Goal: Task Accomplishment & Management: Manage account settings

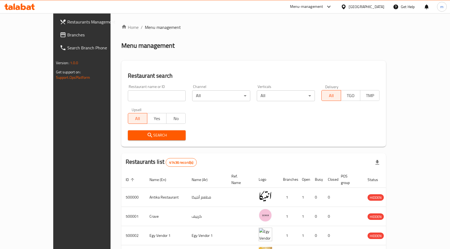
click at [382, 5] on div "[GEOGRAPHIC_DATA]" at bounding box center [366, 7] width 36 height 6
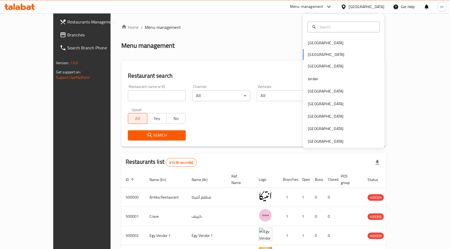
click at [324, 145] on div "Bahrain Egypt Iraq Jordan Kuwait Oman Qatar Saudi Arabia United Arab Emirates" at bounding box center [343, 81] width 81 height 134
click at [321, 143] on div "[GEOGRAPHIC_DATA]" at bounding box center [326, 142] width 36 height 6
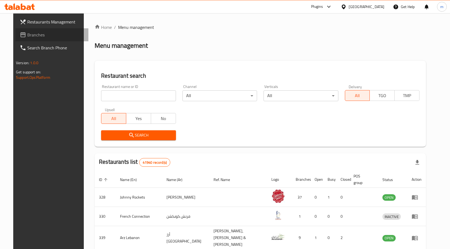
click at [40, 36] on span "Branches" at bounding box center [55, 35] width 57 height 6
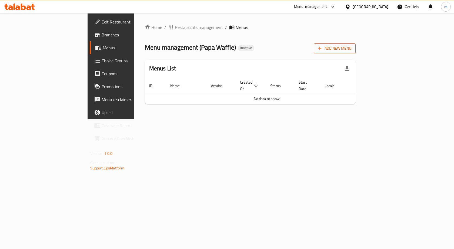
click at [351, 51] on span "Add New Menu" at bounding box center [334, 48] width 33 height 7
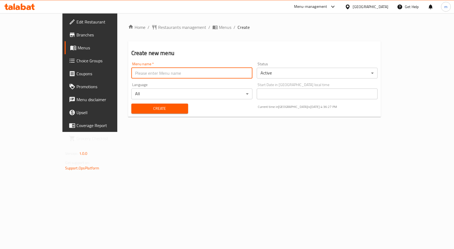
click at [147, 76] on input "text" at bounding box center [191, 73] width 121 height 11
type input "[DATE]"
click at [131, 104] on button "Create" at bounding box center [159, 109] width 57 height 10
click at [219, 26] on span "Menus" at bounding box center [225, 27] width 12 height 6
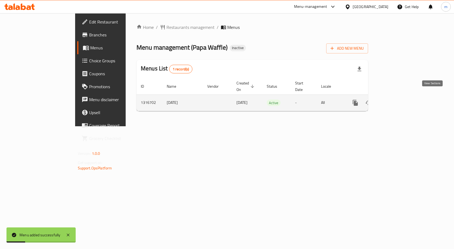
click at [401, 96] on link "enhanced table" at bounding box center [394, 102] width 13 height 13
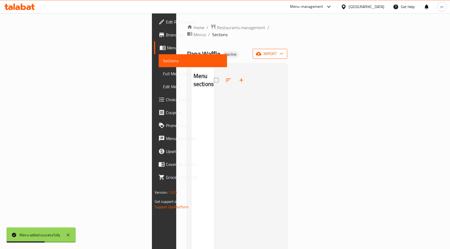
click at [283, 51] on span "import" at bounding box center [270, 54] width 26 height 7
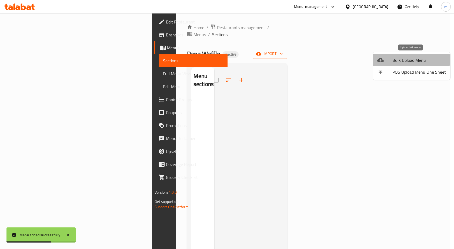
click at [397, 60] on span "Bulk Upload Menu" at bounding box center [418, 60] width 53 height 6
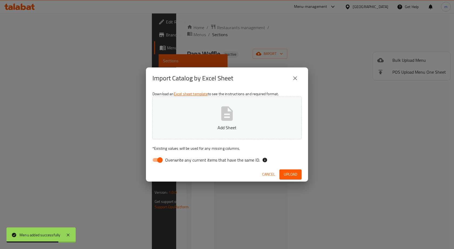
click at [239, 162] on span "Overwrite any current items that have the same ID." at bounding box center [212, 160] width 95 height 6
click at [175, 162] on input "Overwrite any current items that have the same ID." at bounding box center [160, 160] width 31 height 10
checkbox input "false"
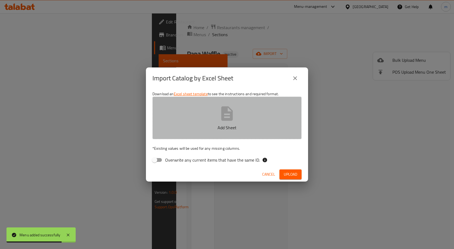
click at [234, 125] on p "Add Sheet" at bounding box center [227, 128] width 132 height 6
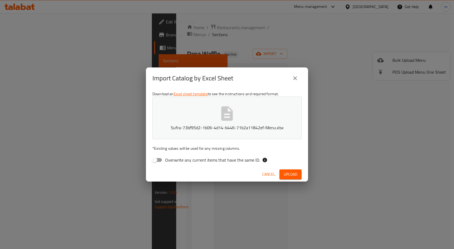
click at [292, 174] on span "Upload" at bounding box center [291, 174] width 14 height 7
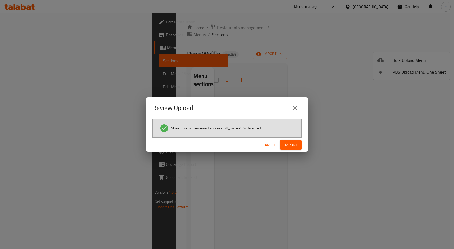
click at [299, 145] on button "Import" at bounding box center [291, 145] width 22 height 10
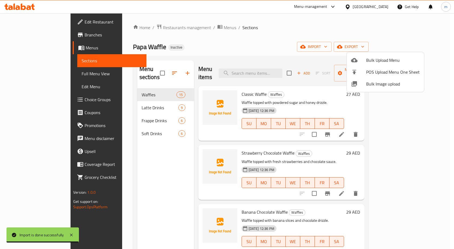
click at [302, 37] on div at bounding box center [227, 124] width 454 height 249
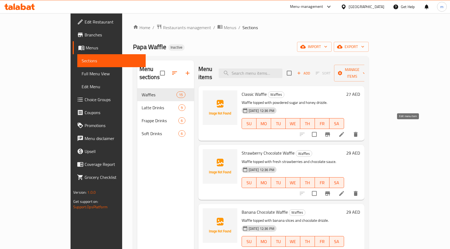
click at [344, 132] on icon at bounding box center [341, 134] width 5 height 5
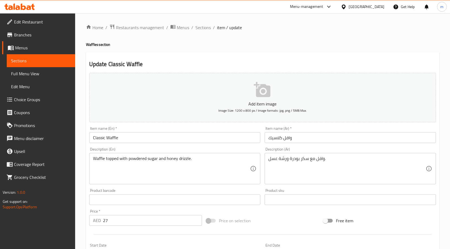
click at [303, 145] on div "Item name (Ar)   * وافل كلاسيك Item name (Ar) *" at bounding box center [350, 135] width 176 height 21
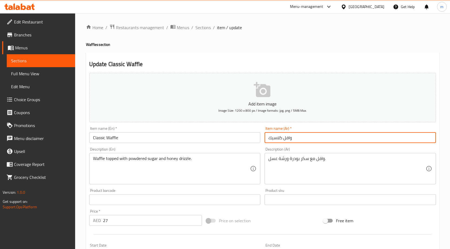
click at [304, 142] on input "وافل كلاسيك" at bounding box center [349, 137] width 171 height 11
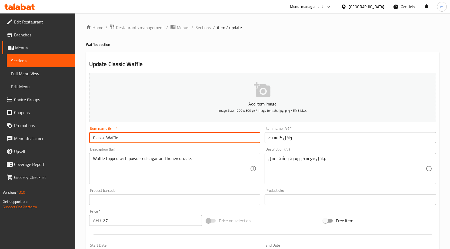
click at [147, 139] on input "Classic Waffle" at bounding box center [174, 137] width 171 height 11
click at [346, 139] on input "وافل كلاسيك" at bounding box center [349, 137] width 171 height 11
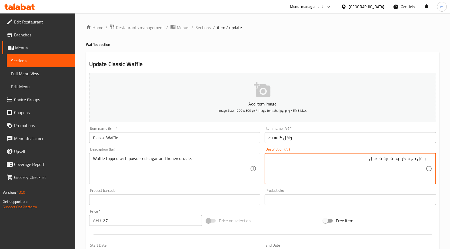
click at [381, 158] on textarea "وافل مع سكر بودرة ورشة عسل." at bounding box center [346, 169] width 157 height 26
click at [273, 175] on textarea "وافل مع سكر بودرة ورشة عسل." at bounding box center [346, 169] width 157 height 26
drag, startPoint x: 380, startPoint y: 159, endPoint x: 388, endPoint y: 165, distance: 10.0
click at [388, 165] on textarea "وافل مع سكر بودرة ورشة عسل." at bounding box center [346, 169] width 157 height 26
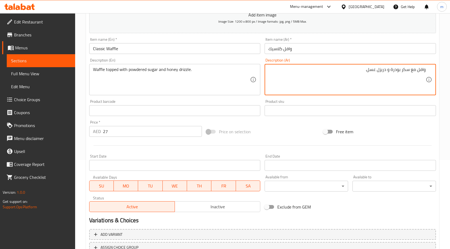
scroll to position [54, 0]
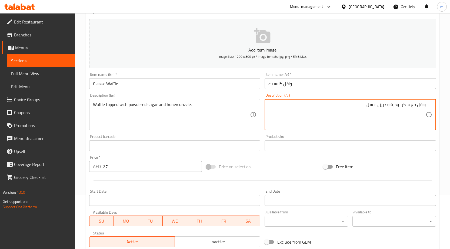
drag, startPoint x: 410, startPoint y: 105, endPoint x: 416, endPoint y: 109, distance: 6.3
click at [416, 109] on textarea "وافل مع سكر بودرة و دريزل عسل." at bounding box center [346, 115] width 157 height 26
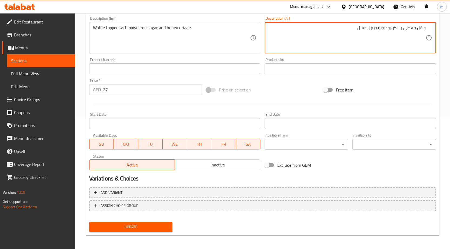
scroll to position [132, 0]
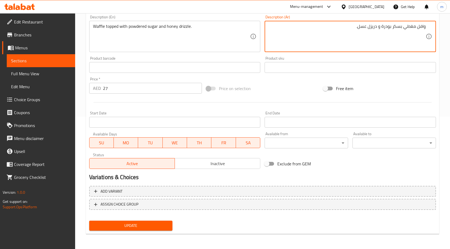
type textarea "وافل مغطي بسكر بودرة و دريزل عسل."
click at [142, 226] on span "Update" at bounding box center [130, 226] width 75 height 7
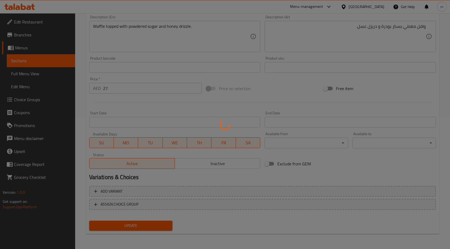
scroll to position [0, 0]
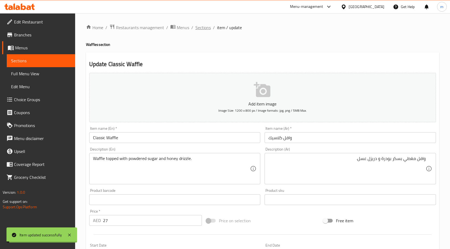
click at [206, 29] on span "Sections" at bounding box center [202, 27] width 15 height 6
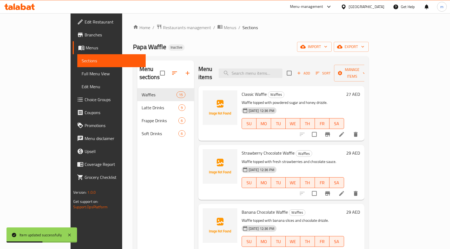
click at [349, 189] on li at bounding box center [341, 194] width 15 height 10
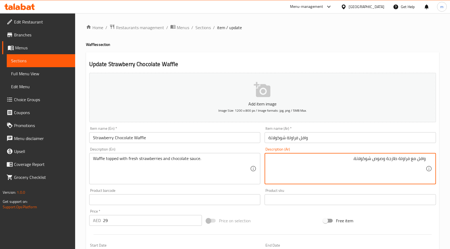
drag, startPoint x: 410, startPoint y: 159, endPoint x: 416, endPoint y: 161, distance: 6.2
click at [416, 161] on textarea "وافل مع فراولة طازجة وصوص شوكولاتة." at bounding box center [346, 169] width 157 height 26
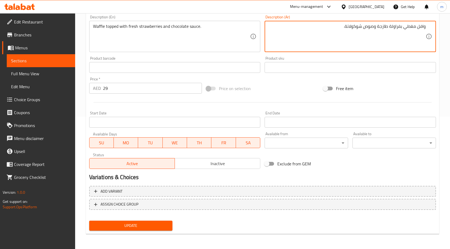
type textarea "وافل مغطي بفراولة طازجة وصوص شوكولاتة."
click at [143, 227] on span "Update" at bounding box center [130, 226] width 75 height 7
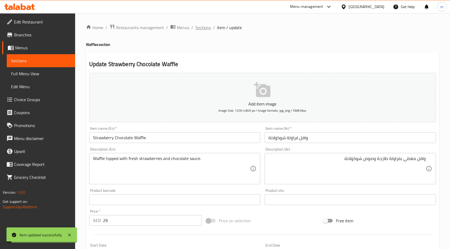
click at [207, 26] on span "Sections" at bounding box center [202, 27] width 15 height 6
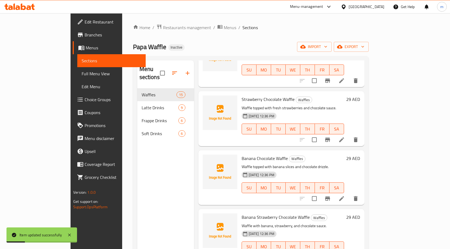
scroll to position [54, 0]
click at [349, 194] on li at bounding box center [341, 199] width 15 height 10
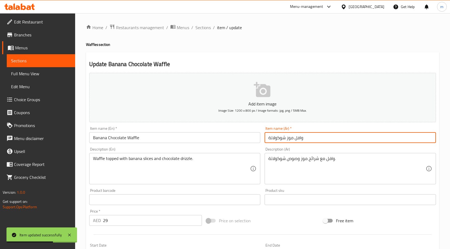
click at [311, 140] on input "وافل موز شوكولاتة" at bounding box center [349, 137] width 171 height 11
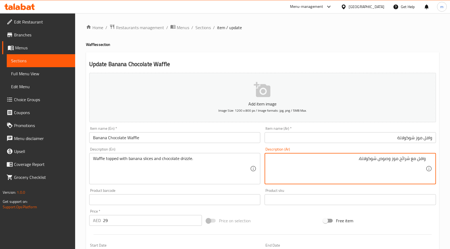
drag, startPoint x: 411, startPoint y: 160, endPoint x: 415, endPoint y: 161, distance: 4.5
click at [415, 161] on textarea "وافل مع شرائح موز وصوص شوكولاتة." at bounding box center [346, 169] width 157 height 26
click at [389, 160] on textarea "وافل مغطي بشرائح موز وصوص شوكولاتة." at bounding box center [346, 169] width 157 height 26
drag, startPoint x: 367, startPoint y: 159, endPoint x: 377, endPoint y: 166, distance: 12.8
click at [377, 166] on textarea "وافل مغطي بشرائح الموز وصوص شوكولاتة." at bounding box center [346, 169] width 157 height 26
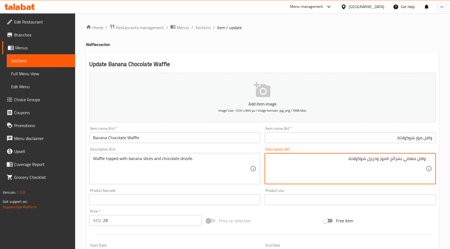
click at [378, 161] on textarea "وافل مغطي بشرائح الموز ودريزل شوكولاتة." at bounding box center [346, 169] width 157 height 26
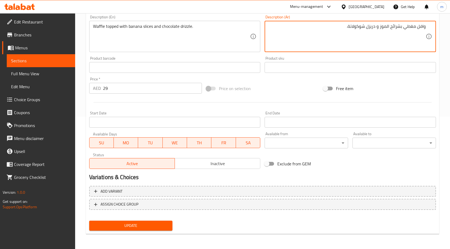
type textarea "وافل مغطي بشرائح الموز و دريزل شوكولاتة."
click at [124, 225] on span "Update" at bounding box center [130, 226] width 75 height 7
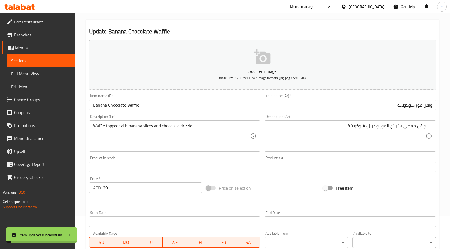
scroll to position [0, 0]
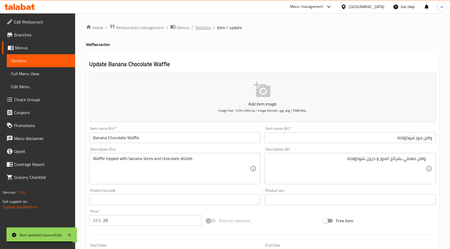
click at [209, 31] on span "Sections" at bounding box center [202, 27] width 15 height 6
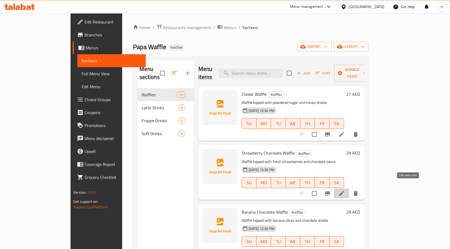
click at [345, 190] on icon at bounding box center [341, 193] width 6 height 6
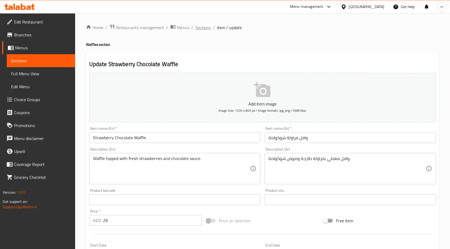
click at [199, 25] on span "Sections" at bounding box center [202, 27] width 15 height 6
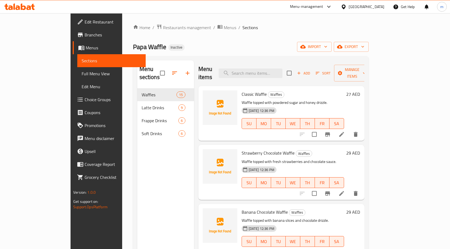
scroll to position [81, 0]
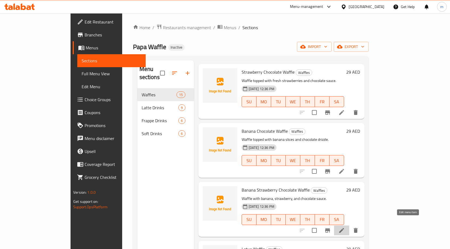
click at [344, 228] on icon at bounding box center [341, 230] width 5 height 5
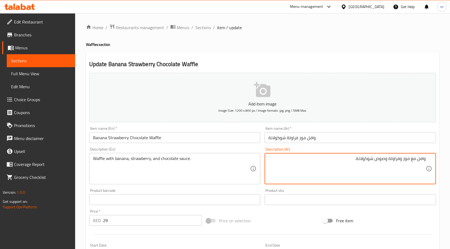
click at [401, 159] on textarea "وافل مع موز وفراولة وصوص شوكولاتة." at bounding box center [346, 169] width 157 height 26
click at [389, 161] on textarea "وافل مع موز, فراولة وصوص شوكولاتة." at bounding box center [346, 169] width 157 height 26
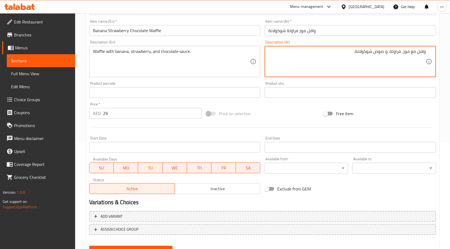
scroll to position [132, 0]
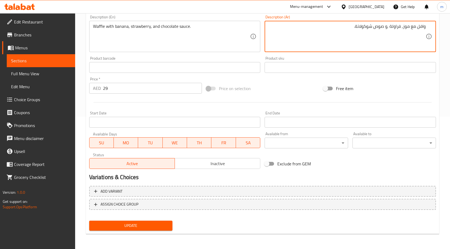
type textarea "وافل مع موز, فراولة ,و صوص شوكولاتة."
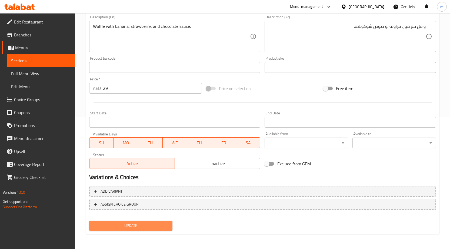
click at [104, 224] on span "Update" at bounding box center [130, 226] width 75 height 7
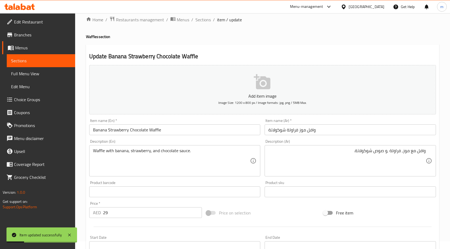
scroll to position [0, 0]
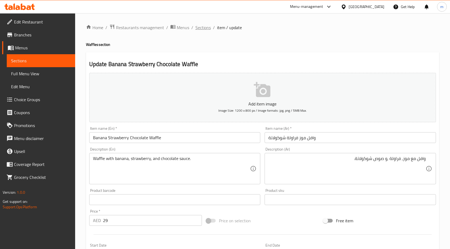
click at [204, 24] on span "Sections" at bounding box center [202, 27] width 15 height 6
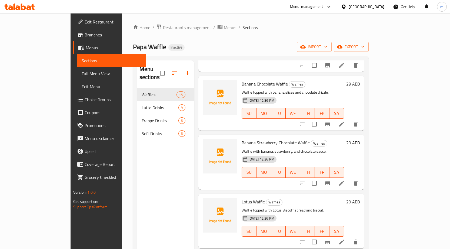
scroll to position [135, 0]
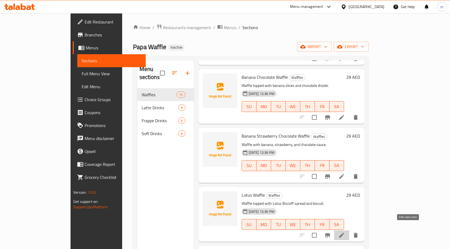
click at [345, 232] on icon at bounding box center [341, 235] width 6 height 6
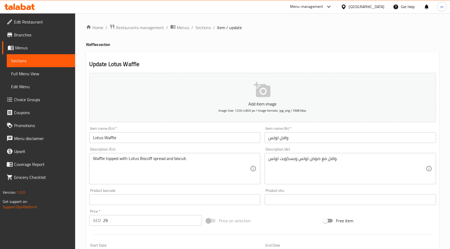
click at [300, 142] on input "وافل لوتس" at bounding box center [349, 137] width 171 height 11
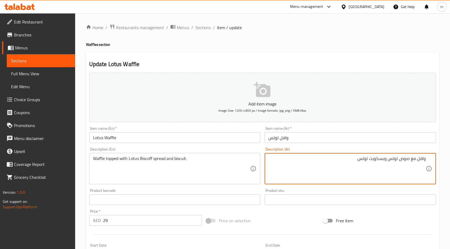
click at [413, 160] on textarea "وافل مع صوص لوتس وبسكويت لوتس." at bounding box center [346, 169] width 157 height 26
click at [411, 160] on textarea "وافل مع صوص لوتس وبسكويت لوتس." at bounding box center [346, 169] width 157 height 26
drag, startPoint x: 411, startPoint y: 160, endPoint x: 416, endPoint y: 159, distance: 5.1
click at [416, 159] on textarea "وافل مع صوص لوتس وبسكويت لوتس." at bounding box center [346, 169] width 157 height 26
drag, startPoint x: 350, startPoint y: 159, endPoint x: 378, endPoint y: 163, distance: 28.3
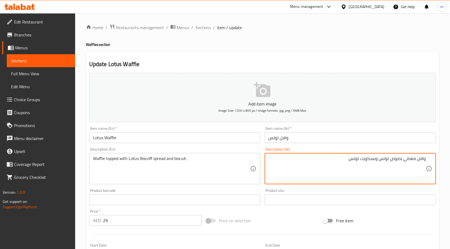
click at [378, 163] on textarea "وافل مغطي بصوص لوتس وبسكويت لوتس." at bounding box center [346, 169] width 157 height 26
drag, startPoint x: 388, startPoint y: 158, endPoint x: 401, endPoint y: 163, distance: 13.2
click at [401, 163] on textarea "وافل مغطي بصوص لوتس وبسكويت لوتس." at bounding box center [346, 169] width 157 height 26
drag, startPoint x: 363, startPoint y: 158, endPoint x: 390, endPoint y: 166, distance: 28.8
click at [390, 166] on textarea "وافل مغطي بلوتس وبسكويت لوتس." at bounding box center [346, 169] width 157 height 26
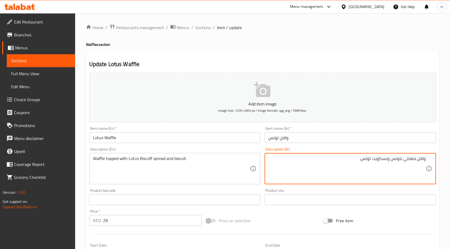
click at [390, 166] on textarea "وافل مغطي بلوتس وبسكويت لوتس." at bounding box center [346, 169] width 157 height 26
drag, startPoint x: 361, startPoint y: 160, endPoint x: 390, endPoint y: 169, distance: 29.7
click at [390, 169] on textarea "وافل مغطي بلوتس وبسكويت لوتس." at bounding box center [346, 169] width 157 height 26
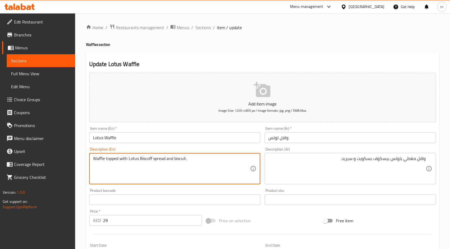
click at [180, 161] on textarea "Waffle topped with Lotus Biscoff spread and biscuit." at bounding box center [171, 169] width 157 height 26
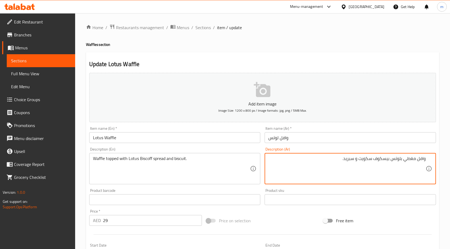
type textarea "وافل مغطي بلوتس بيسكوف بسكويت و سبريد."
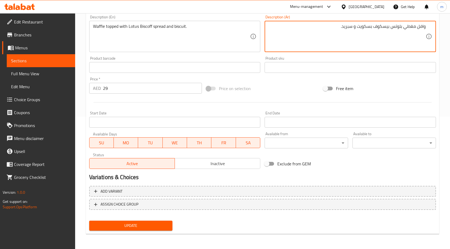
click at [166, 223] on span "Update" at bounding box center [130, 226] width 75 height 7
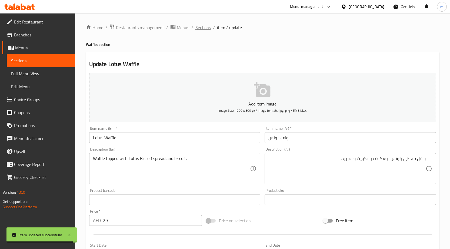
click at [199, 27] on span "Sections" at bounding box center [202, 27] width 15 height 6
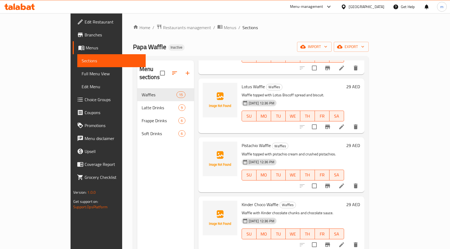
scroll to position [243, 0]
click at [345, 183] on icon at bounding box center [341, 186] width 6 height 6
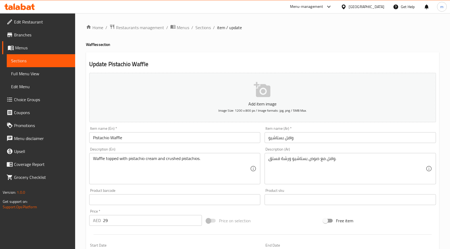
click at [315, 141] on input "وافل بستاشيو" at bounding box center [349, 137] width 171 height 11
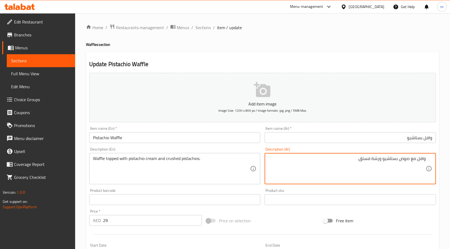
drag, startPoint x: 410, startPoint y: 159, endPoint x: 417, endPoint y: 164, distance: 8.1
click at [417, 164] on textarea "وافل مع صوص بستاشيو ورشة فستق." at bounding box center [346, 169] width 157 height 26
click at [420, 158] on textarea "وافلمغطي صوص بستاشيو ورشة فستق." at bounding box center [346, 169] width 157 height 26
click at [402, 159] on textarea "وافل مغطي صوص بستاشيو ورشة فستق." at bounding box center [346, 169] width 157 height 26
drag, startPoint x: 391, startPoint y: 158, endPoint x: 401, endPoint y: 161, distance: 10.6
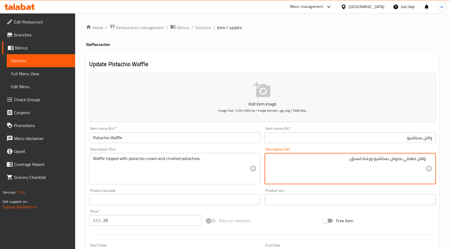
click at [401, 161] on textarea "وافل مغطي بصوص بستاشيو ورشة فستق." at bounding box center [346, 169] width 157 height 26
drag, startPoint x: 374, startPoint y: 159, endPoint x: 387, endPoint y: 160, distance: 13.0
click at [387, 160] on textarea "وافل مغطي بكريمة بستاشيو ورشة فستق." at bounding box center [346, 169] width 157 height 26
drag, startPoint x: 385, startPoint y: 159, endPoint x: 388, endPoint y: 160, distance: 3.2
click at [388, 160] on textarea "وافل مغطي بكريمة بو ورشة فستق." at bounding box center [346, 169] width 157 height 26
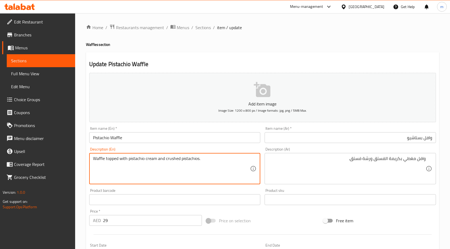
click at [175, 160] on textarea "Waffle topped with pistachio cream and crushed pistachios." at bounding box center [171, 169] width 157 height 26
click at [172, 161] on textarea "Waffle topped with pistachio cream and crushed pistachios." at bounding box center [171, 169] width 157 height 26
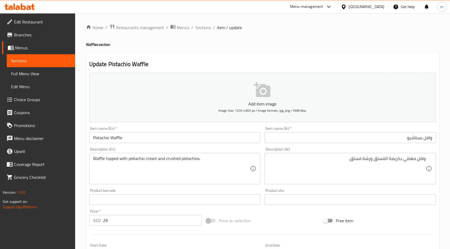
click at [176, 175] on textarea "Waffle topped with pistachio cream and crushed pistachios." at bounding box center [171, 169] width 157 height 26
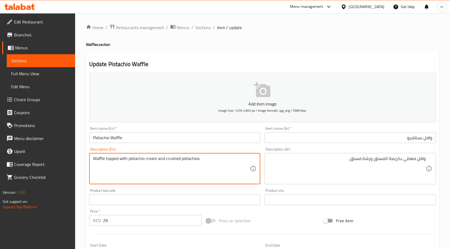
drag, startPoint x: 166, startPoint y: 158, endPoint x: 226, endPoint y: 162, distance: 60.1
click at [226, 162] on textarea "Waffle topped with pistachio cream and crushed pistachios." at bounding box center [171, 169] width 157 height 26
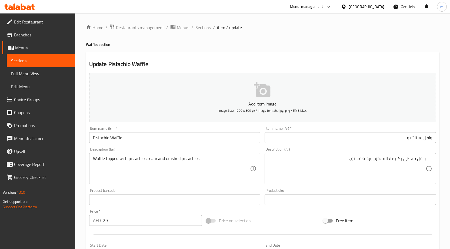
click at [166, 155] on div "Waffle topped with pistachio cream and crushed pistachios. Description (En)" at bounding box center [174, 168] width 171 height 31
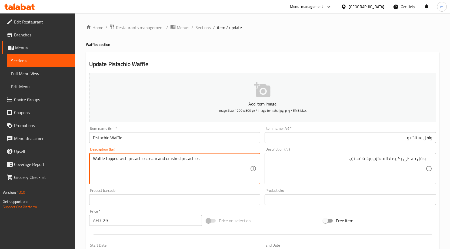
click at [170, 159] on textarea "Waffle topped with pistachio cream and crushed pistachios." at bounding box center [171, 169] width 157 height 26
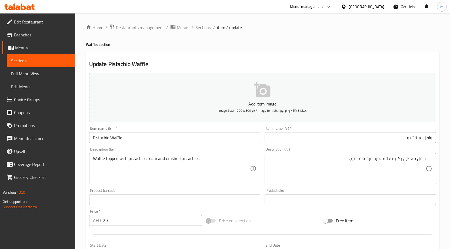
click at [170, 158] on textarea "Waffle topped with pistachio cream and crushed pistachios." at bounding box center [171, 169] width 157 height 26
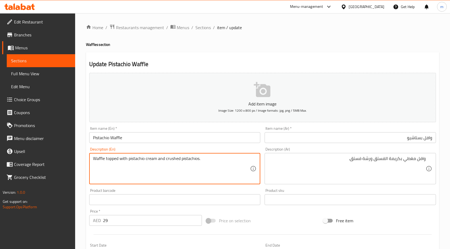
drag, startPoint x: 166, startPoint y: 159, endPoint x: 224, endPoint y: 160, distance: 58.1
click at [224, 160] on textarea "Waffle topped with pistachio cream and crushed pistachios." at bounding box center [171, 169] width 157 height 26
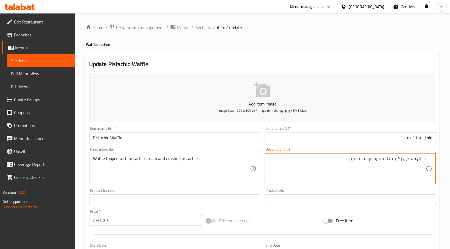
drag, startPoint x: 351, startPoint y: 160, endPoint x: 370, endPoint y: 161, distance: 19.0
type textarea "وافل مغطي بكريمة الفستق وفستق مطحون."
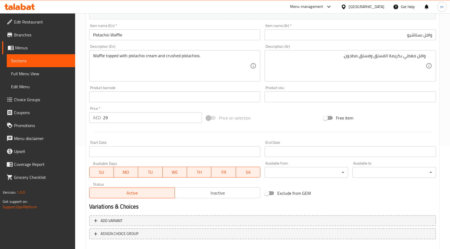
scroll to position [132, 0]
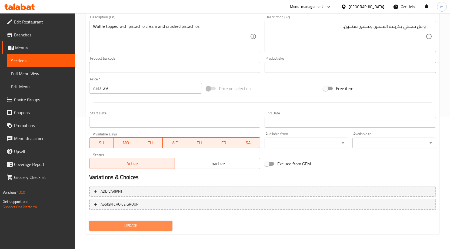
click at [158, 229] on span "Update" at bounding box center [130, 226] width 75 height 7
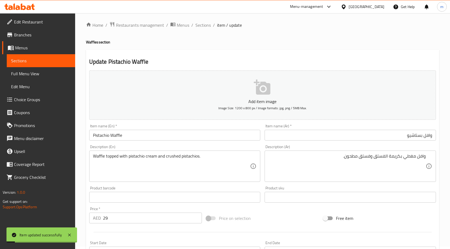
scroll to position [0, 0]
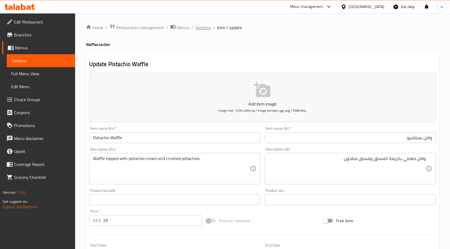
click at [202, 27] on span "Sections" at bounding box center [202, 27] width 15 height 6
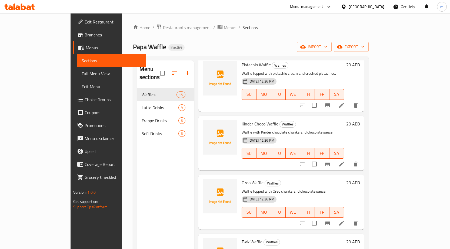
scroll to position [324, 0]
click at [349, 160] on li at bounding box center [341, 165] width 15 height 10
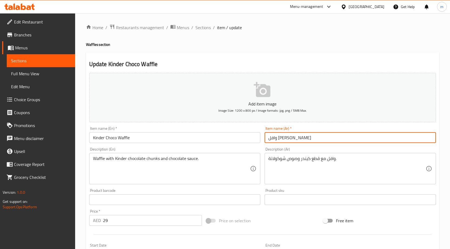
click at [347, 136] on input "وافل [PERSON_NAME]" at bounding box center [349, 137] width 171 height 11
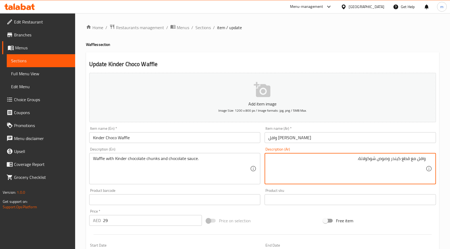
click at [401, 159] on textarea "وافل مع قطع كيندر وصوص شوكولاتة." at bounding box center [346, 169] width 157 height 26
type textarea "وافل مع قطع شوكولاتة كيندر وصوص شوكولاتة."
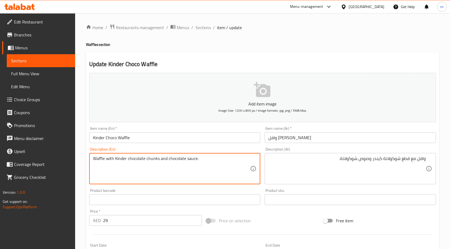
click at [151, 160] on textarea "Waffle with Kinder chocolate chunks and chocolate sauce." at bounding box center [171, 169] width 157 height 26
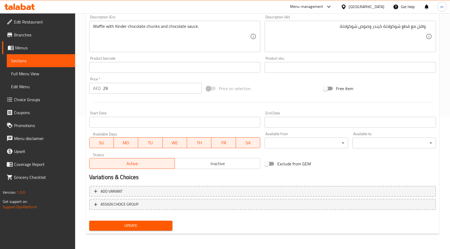
click at [146, 224] on span "Update" at bounding box center [130, 226] width 75 height 7
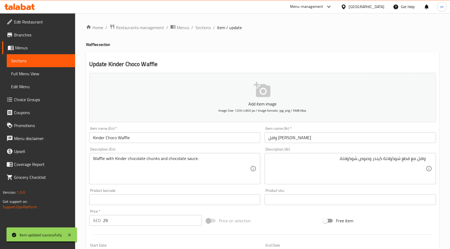
click at [354, 132] on div "Item name (Ar)   * وافل [PERSON_NAME] Item name (Ar) *" at bounding box center [349, 135] width 171 height 16
click at [344, 138] on input "وافل [PERSON_NAME]" at bounding box center [349, 137] width 171 height 11
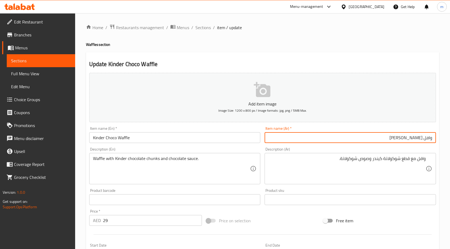
drag, startPoint x: 393, startPoint y: 138, endPoint x: 401, endPoint y: 143, distance: 9.1
click at [401, 143] on div "Item name (Ar)   * وافل [PERSON_NAME] Item name (Ar) *" at bounding box center [350, 135] width 176 height 21
click at [116, 137] on input "Kinder Choco Waffle" at bounding box center [174, 137] width 171 height 11
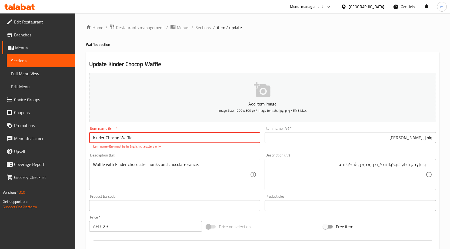
type input "Kinder Choco Waffle"
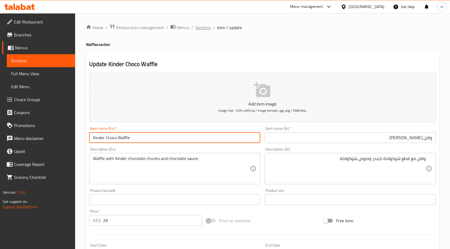
click at [207, 28] on span "Sections" at bounding box center [202, 27] width 15 height 6
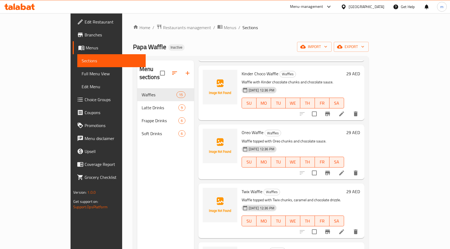
scroll to position [378, 0]
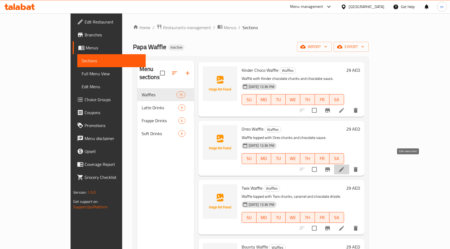
click at [345, 166] on icon at bounding box center [341, 169] width 6 height 6
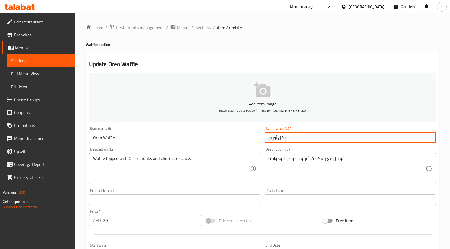
click at [309, 140] on input "وافل أوريو" at bounding box center [349, 137] width 171 height 11
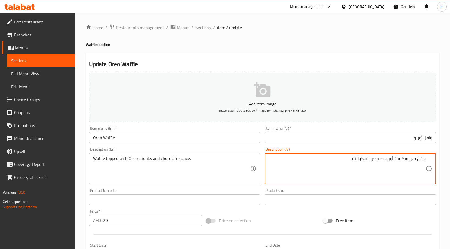
drag, startPoint x: 411, startPoint y: 159, endPoint x: 418, endPoint y: 160, distance: 7.1
click at [418, 160] on textarea "وافل مع بسكويت أوريو وصوص شوكولاتة." at bounding box center [346, 169] width 157 height 26
drag, startPoint x: 387, startPoint y: 159, endPoint x: 397, endPoint y: 162, distance: 10.4
click at [397, 162] on textarea "وافل مغطي ببسكويت أوريو وصوص شوكولاتة." at bounding box center [346, 169] width 157 height 26
click at [387, 159] on textarea "وافل مغطي ببسكويت أوريو وصوص شوكولاتة." at bounding box center [346, 169] width 157 height 26
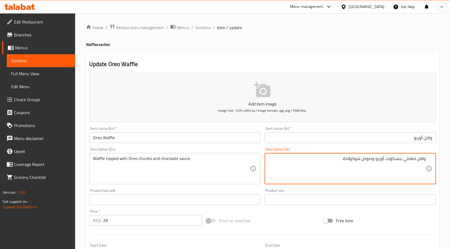
drag, startPoint x: 386, startPoint y: 158, endPoint x: 401, endPoint y: 163, distance: 15.2
click at [401, 163] on textarea "وافل مغطي ببسكويت أوريو وصوص شوكولاتة." at bounding box center [346, 169] width 157 height 26
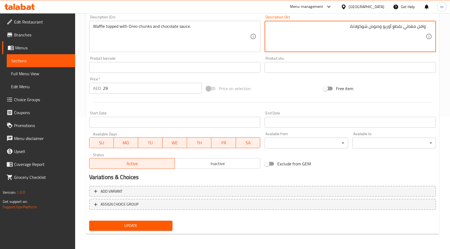
type textarea "وافل مغطي بقطع أوريو وصوص شوكولاتة."
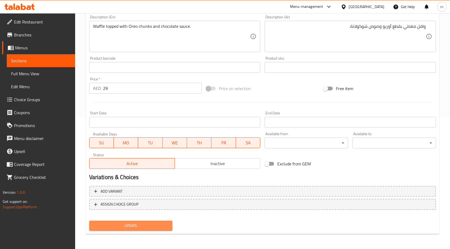
click at [161, 227] on span "Update" at bounding box center [130, 226] width 75 height 7
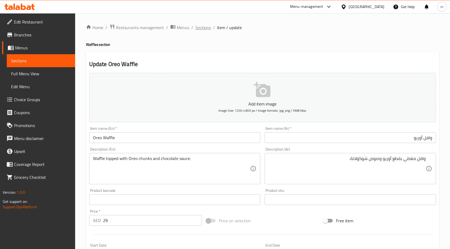
click at [197, 29] on span "Sections" at bounding box center [202, 27] width 15 height 6
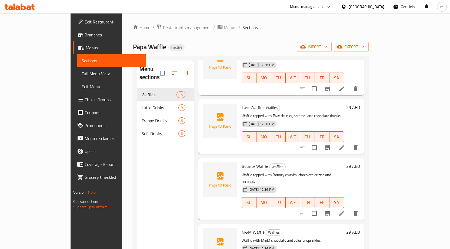
scroll to position [459, 0]
click at [345, 144] on icon at bounding box center [341, 147] width 6 height 6
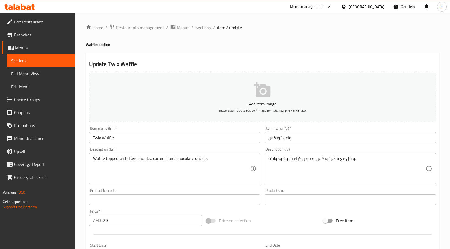
click at [320, 134] on input "وافل تويكس" at bounding box center [349, 137] width 171 height 11
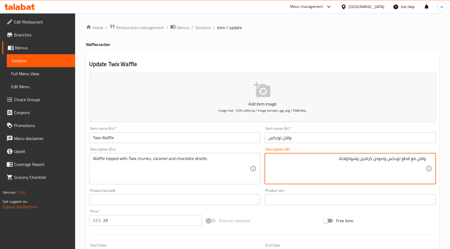
drag, startPoint x: 411, startPoint y: 158, endPoint x: 417, endPoint y: 159, distance: 5.8
click at [417, 159] on textarea "وافل مع قطع تويكس وصوص كراميل وشوكولاتة." at bounding box center [346, 169] width 157 height 26
click at [418, 158] on textarea "وافلمغطي ب قطع تويكس وصوص كراميل وشوكولاتة." at bounding box center [346, 169] width 157 height 26
click at [398, 159] on textarea "وافل مغطي ب قطع تويكس وصوص كراميل وشوكولاتة." at bounding box center [346, 169] width 157 height 26
drag, startPoint x: 365, startPoint y: 161, endPoint x: 374, endPoint y: 163, distance: 9.8
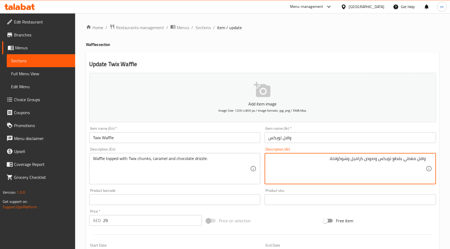
click at [374, 163] on textarea "وافل مغطي بقطع تويكس وصوص كراميل وشوكولاتة." at bounding box center [346, 169] width 157 height 26
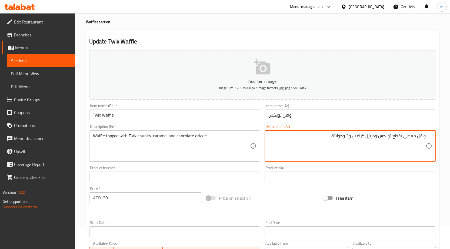
scroll to position [81, 0]
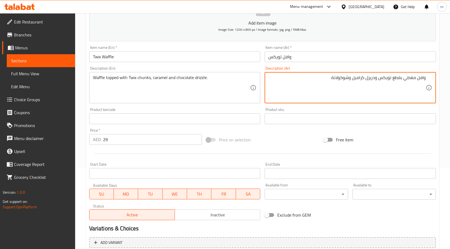
type textarea "وافل مغطي بقطع تويكس ودريزل كراميل وشوكولاتة."
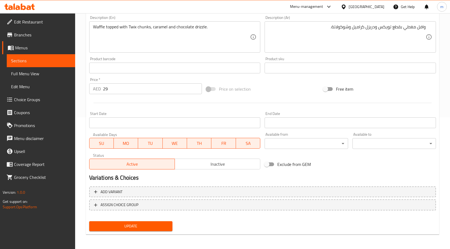
scroll to position [132, 0]
click at [153, 226] on span "Update" at bounding box center [130, 226] width 75 height 7
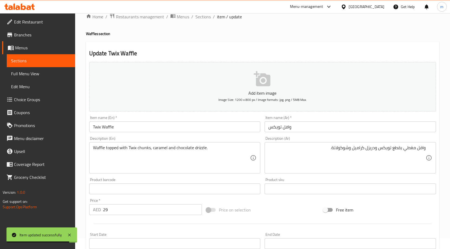
scroll to position [0, 0]
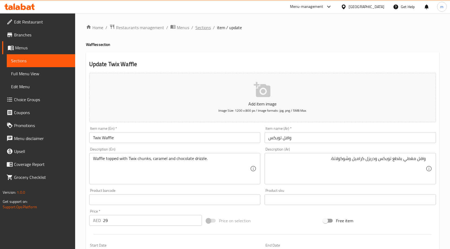
click at [205, 31] on span "Sections" at bounding box center [202, 27] width 15 height 6
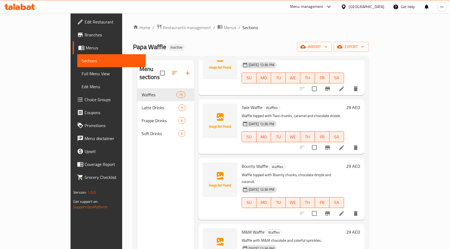
scroll to position [459, 0]
click at [345, 210] on icon at bounding box center [341, 213] width 6 height 6
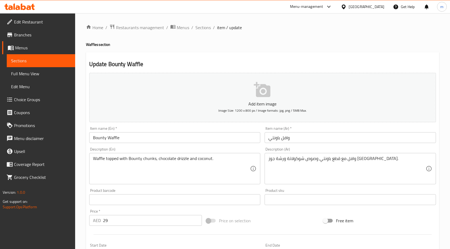
click at [317, 138] on input "وافل باونتي" at bounding box center [349, 137] width 171 height 11
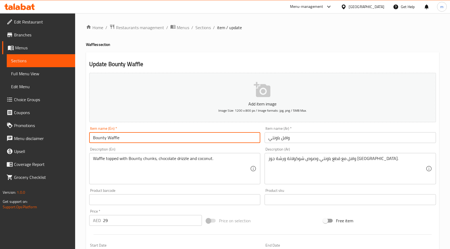
drag, startPoint x: 106, startPoint y: 137, endPoint x: 62, endPoint y: 138, distance: 44.0
click at [62, 138] on div "Edit Restaurant Branches Menus Sections Full Menu View Edit Menu Choice Groups …" at bounding box center [225, 197] width 450 height 368
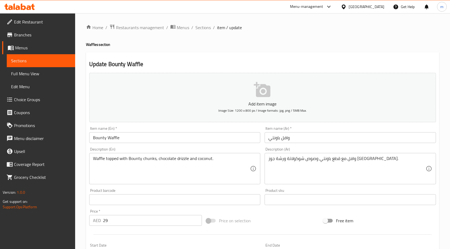
click at [329, 138] on input "وافل باونتي" at bounding box center [349, 137] width 171 height 11
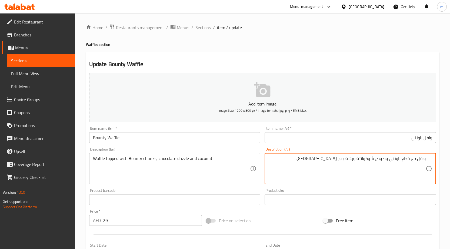
drag, startPoint x: 410, startPoint y: 160, endPoint x: 416, endPoint y: 159, distance: 5.9
click at [416, 159] on textarea "وافل مع قطع باونتي وصوص شوكولاتة ورشة جوز [GEOGRAPHIC_DATA]." at bounding box center [346, 169] width 157 height 26
drag, startPoint x: 366, startPoint y: 160, endPoint x: 375, endPoint y: 163, distance: 9.4
click at [375, 163] on textarea "وافل مغطي بقطع باونتي وصوص شوكولاتة ورشة جوز هند." at bounding box center [346, 169] width 157 height 26
drag, startPoint x: 338, startPoint y: 157, endPoint x: 346, endPoint y: 167, distance: 12.5
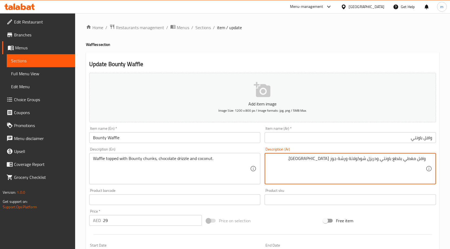
click at [346, 167] on textarea "وافل مغطي بقطع باونتي ودريزل شوكولاتة ورشة جوز [GEOGRAPHIC_DATA]." at bounding box center [346, 169] width 157 height 26
type textarea "وافل مغطي بقطع باونتي ودريزل شوكولاتة و جوز [GEOGRAPHIC_DATA]."
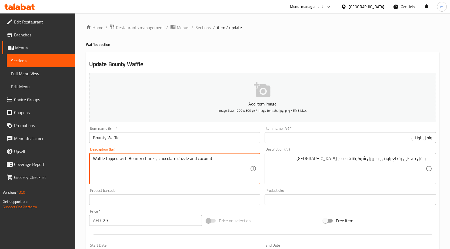
click at [207, 159] on textarea "Waffle topped with Bounty chunks, chocolate drizzle and coconut." at bounding box center [171, 169] width 157 height 26
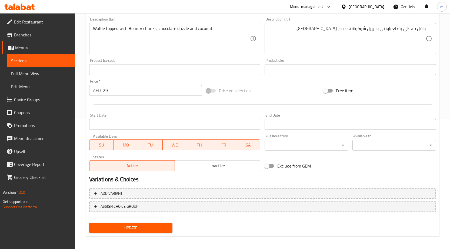
scroll to position [132, 0]
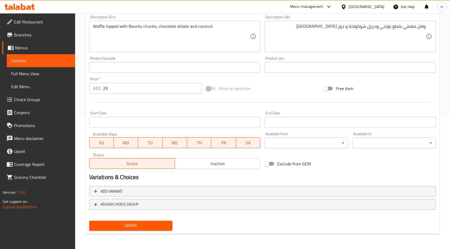
click at [136, 226] on span "Update" at bounding box center [130, 226] width 75 height 7
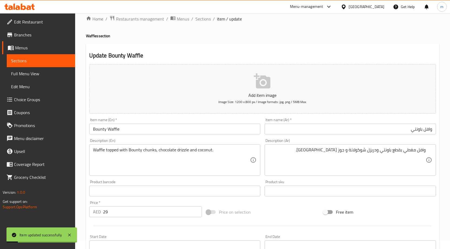
scroll to position [0, 0]
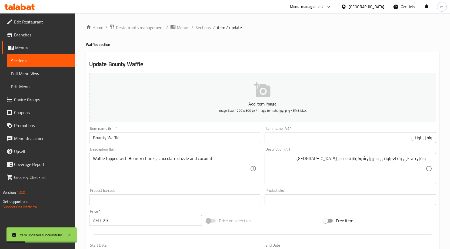
click at [211, 27] on ol "Home / Restaurants management / Menus / Sections / item / update" at bounding box center [262, 27] width 353 height 7
click at [207, 27] on span "Sections" at bounding box center [202, 27] width 15 height 6
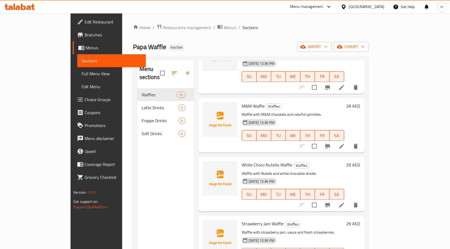
scroll to position [594, 0]
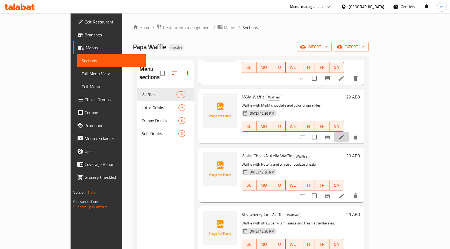
click at [349, 132] on li at bounding box center [341, 137] width 15 height 10
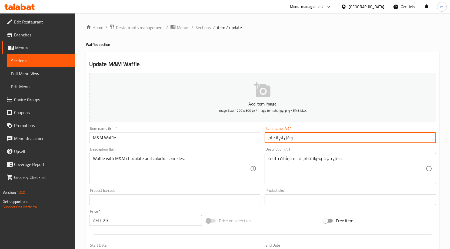
click at [371, 141] on input "وافل ام اند ام" at bounding box center [349, 137] width 171 height 11
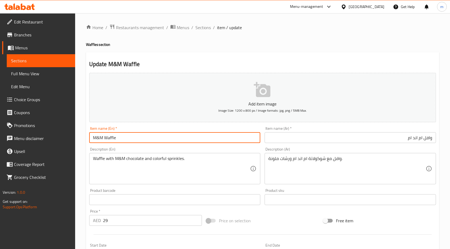
drag, startPoint x: 103, startPoint y: 138, endPoint x: 83, endPoint y: 138, distance: 20.0
click at [83, 138] on div "Home / Restaurants management / Menus / Sections / item / update Waffles sectio…" at bounding box center [262, 197] width 375 height 368
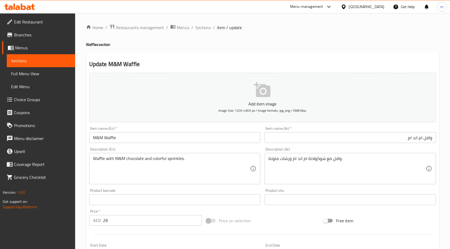
click at [274, 57] on div "Update M&M Waffle Add item image Image Size: 1200 x 800 px / Image formats: jpg…" at bounding box center [262, 209] width 353 height 314
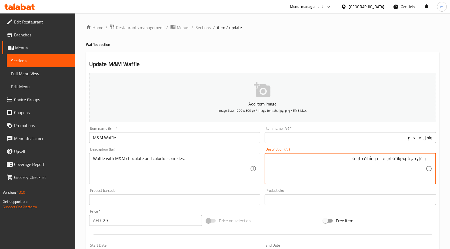
drag, startPoint x: 377, startPoint y: 159, endPoint x: 391, endPoint y: 161, distance: 13.7
click at [391, 161] on textarea "وافل مع شوكولاتة ام اند ام ورشات ملونة." at bounding box center [346, 169] width 157 height 26
paste textarea "م آند إ"
type textarea "وافل مع شوكولاتة إم آند إم ورشات ملونة."
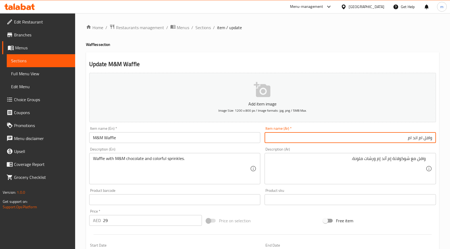
drag, startPoint x: 408, startPoint y: 136, endPoint x: 422, endPoint y: 143, distance: 15.0
click at [422, 143] on input "وافل ام اند ام" at bounding box center [349, 137] width 171 height 11
paste input "م آند إ"
type input "وافل إم آند إم"
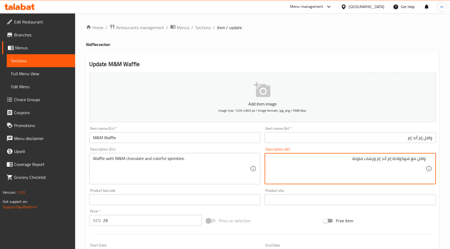
drag, startPoint x: 365, startPoint y: 158, endPoint x: 375, endPoint y: 163, distance: 11.6
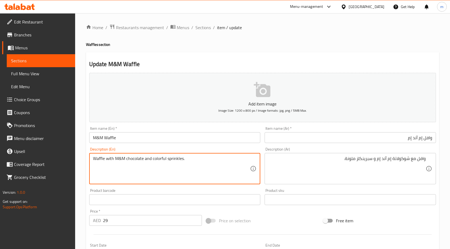
click at [172, 161] on textarea "Waffle with M&M chocolate and colorful sprinkles." at bounding box center [171, 169] width 157 height 26
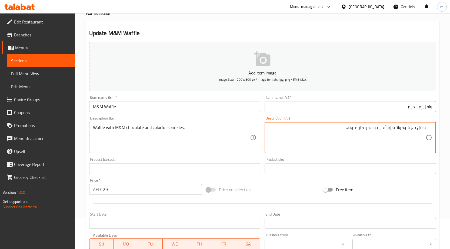
scroll to position [132, 0]
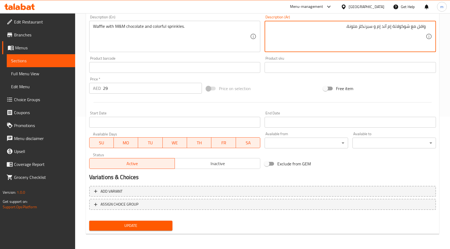
type textarea "وافل مع شوكولاتة إم آند إم و سبرنكلز ملونة."
click at [153, 225] on span "Update" at bounding box center [130, 226] width 75 height 7
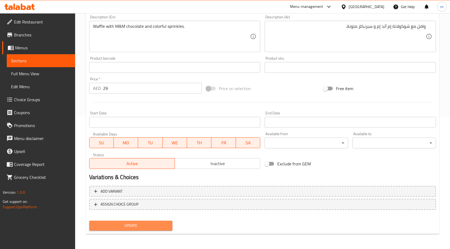
click at [159, 223] on span "Update" at bounding box center [130, 226] width 75 height 7
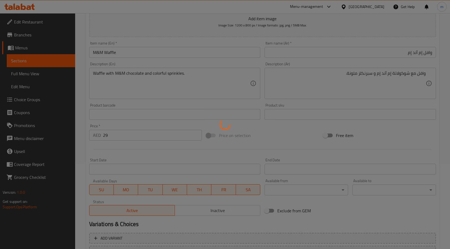
scroll to position [0, 0]
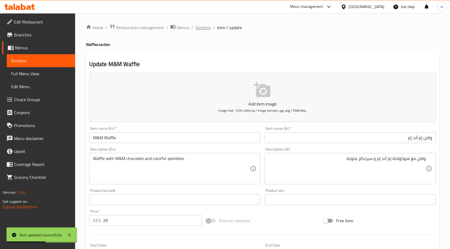
click at [202, 29] on span "Sections" at bounding box center [202, 27] width 15 height 6
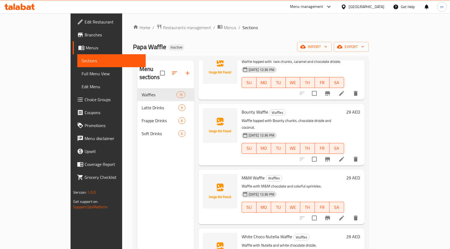
scroll to position [567, 0]
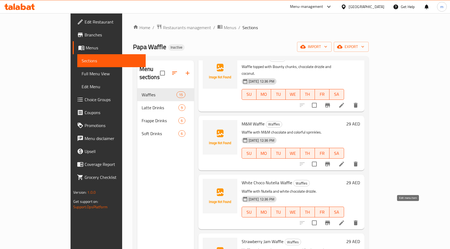
click at [345, 220] on icon at bounding box center [341, 223] width 6 height 6
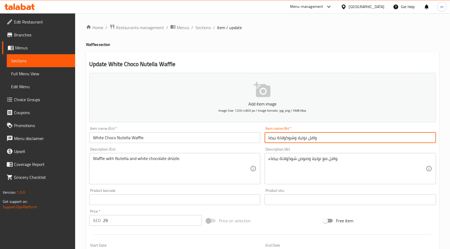
click at [294, 138] on input "وافل نوتيلا وشوكولاتة بيضا" at bounding box center [349, 137] width 171 height 11
type input "وافل نوتيلا شوكولاتة بيضا"
click at [337, 136] on input "وافل نوتيلا شوكولاتة بيضا" at bounding box center [349, 137] width 171 height 11
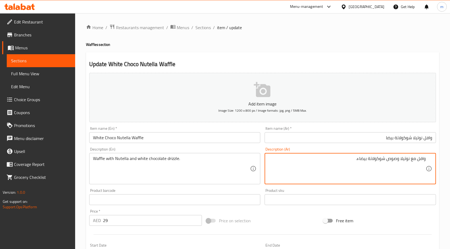
drag, startPoint x: 387, startPoint y: 159, endPoint x: 398, endPoint y: 163, distance: 11.3
click at [398, 163] on textarea "وافل مع نوتيلا وصوص شوكولاتة بيضاء." at bounding box center [346, 169] width 157 height 26
click at [398, 160] on textarea "وافل مع نوتيلا ودريزل شوكولاتة بيضاء." at bounding box center [346, 169] width 157 height 26
type textarea "وافل مع نوتيلا و دريزل شوكولاتة بيضاء."
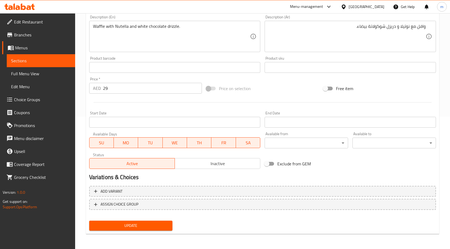
click at [156, 224] on span "Update" at bounding box center [130, 226] width 75 height 7
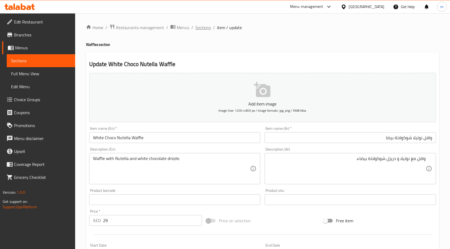
click at [207, 28] on span "Sections" at bounding box center [202, 27] width 15 height 6
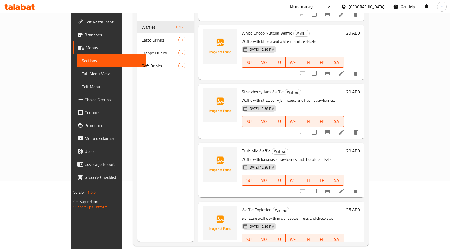
scroll to position [76, 0]
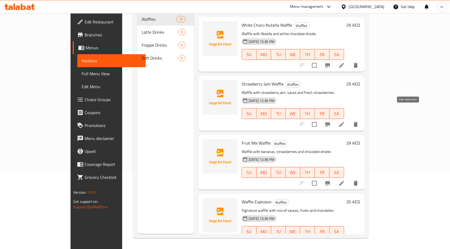
click at [344, 122] on icon at bounding box center [341, 124] width 5 height 5
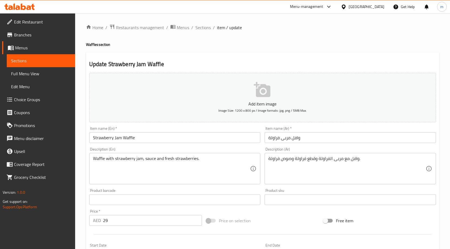
click at [322, 139] on input "وافل مربى فراولة" at bounding box center [349, 137] width 171 height 11
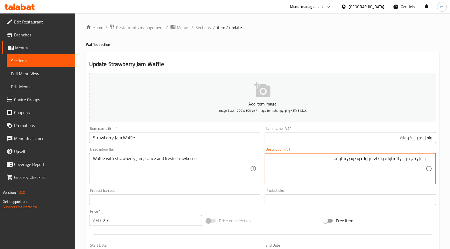
drag, startPoint x: 373, startPoint y: 159, endPoint x: 381, endPoint y: 161, distance: 8.5
click at [381, 161] on textarea "وافل مع مربى الفراولة وقطع فراولة وصوص فراولة." at bounding box center [346, 169] width 157 height 26
drag, startPoint x: 332, startPoint y: 158, endPoint x: 383, endPoint y: 165, distance: 51.3
click at [383, 165] on textarea "وافل مع مربى الفراولة وصوص فراولة وصوص فراولة." at bounding box center [346, 169] width 157 height 26
type textarea "وافل مع مربى الفراولة, صوص و فراولة طازجة ."
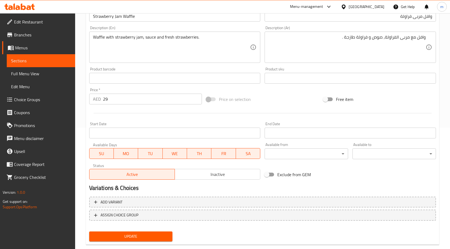
scroll to position [132, 0]
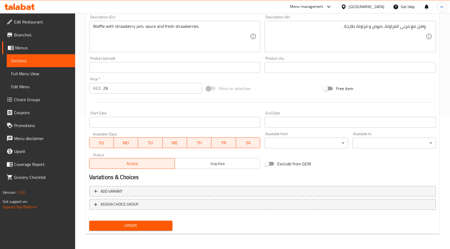
click at [154, 224] on span "Update" at bounding box center [130, 226] width 75 height 7
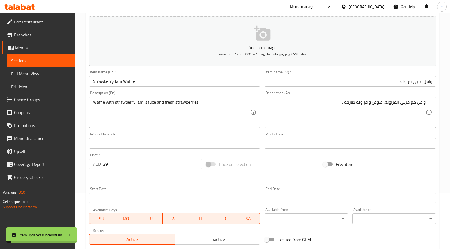
scroll to position [0, 0]
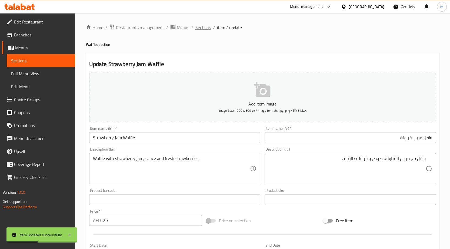
click at [202, 28] on span "Sections" at bounding box center [202, 27] width 15 height 6
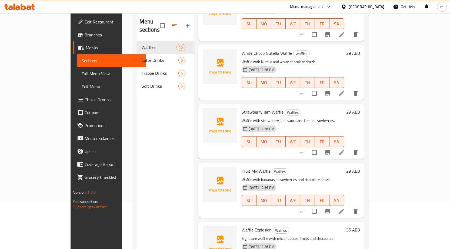
scroll to position [76, 0]
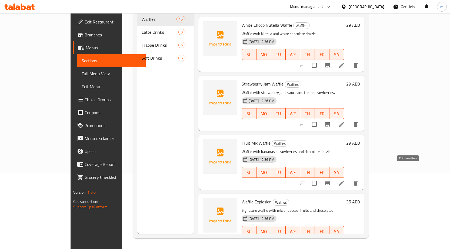
click at [345, 180] on icon at bounding box center [341, 183] width 6 height 6
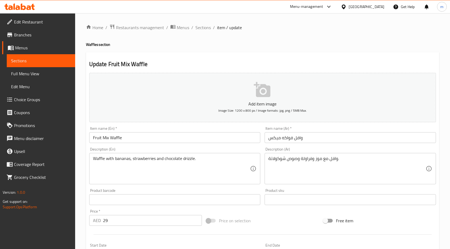
click at [321, 142] on input "وافل فواكه ميكس" at bounding box center [349, 137] width 171 height 11
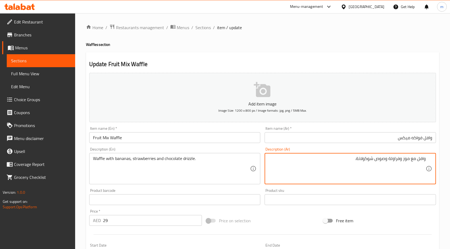
drag, startPoint x: 376, startPoint y: 160, endPoint x: 385, endPoint y: 160, distance: 9.8
click at [385, 160] on textarea "وافل مع موز وفراولة وصوص شوكولاتة." at bounding box center [346, 169] width 157 height 26
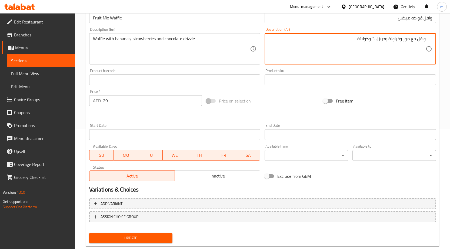
scroll to position [132, 0]
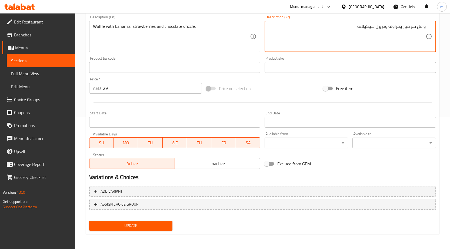
type textarea "وافل مع موز وفراولة ودريزل شوكولاتة."
click at [158, 226] on span "Update" at bounding box center [130, 226] width 75 height 7
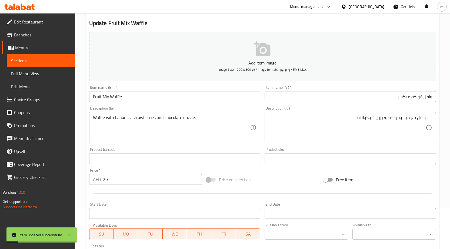
scroll to position [0, 0]
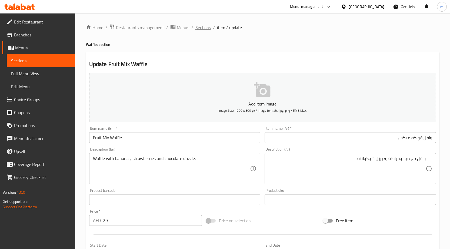
click at [203, 30] on span "Sections" at bounding box center [202, 27] width 15 height 6
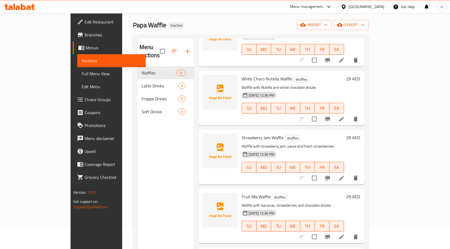
scroll to position [76, 0]
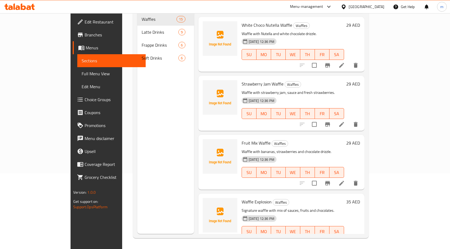
click at [349, 238] on li at bounding box center [341, 243] width 15 height 10
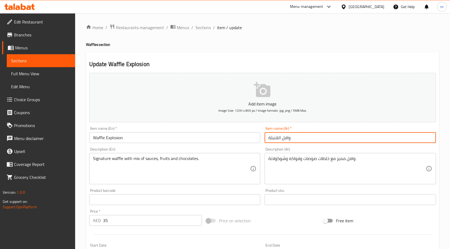
click at [337, 143] on input "وافل القنبلة" at bounding box center [349, 137] width 171 height 11
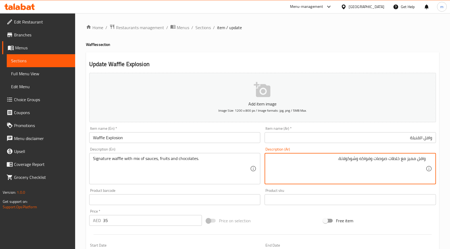
drag, startPoint x: 408, startPoint y: 159, endPoint x: 412, endPoint y: 161, distance: 4.5
click at [412, 161] on textarea "وافل مميز مع خلطات صوصات وفواكه وشوكولاتة." at bounding box center [346, 169] width 157 height 26
click at [407, 159] on textarea "وافل مميز مع خلطات صوصات وفواكه وشوكولاتة." at bounding box center [346, 169] width 157 height 26
drag, startPoint x: 407, startPoint y: 159, endPoint x: 417, endPoint y: 164, distance: 11.2
click at [417, 164] on textarea "وافل مميز مع خلطات صوصات وفواكه وشوكولاتة." at bounding box center [346, 169] width 157 height 26
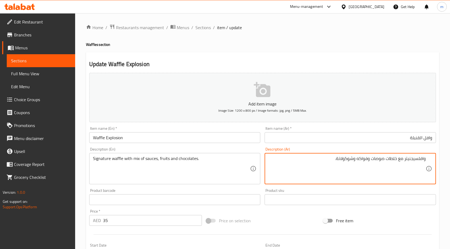
click at [417, 159] on textarea "وافلسيجنيتر مع خلطات صوصات وفواكه وشوكولاتة." at bounding box center [346, 169] width 157 height 26
click at [404, 159] on textarea "وافل سيجنيتر مع خلطات صوصات وفواكه وشوكولاتة." at bounding box center [346, 169] width 157 height 26
click at [404, 160] on textarea "وافل سيجنيتر مع خلطات صوصات وفواكه وشوكولاتة." at bounding box center [346, 169] width 157 height 26
drag, startPoint x: 381, startPoint y: 159, endPoint x: 390, endPoint y: 162, distance: 10.1
click at [390, 162] on textarea "وافل سيجنيتشر مع خلطات صوصات وفواكه وشوكولاتة." at bounding box center [346, 169] width 157 height 26
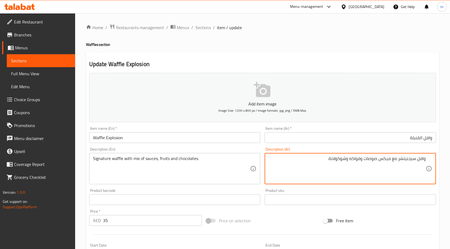
scroll to position [132, 0]
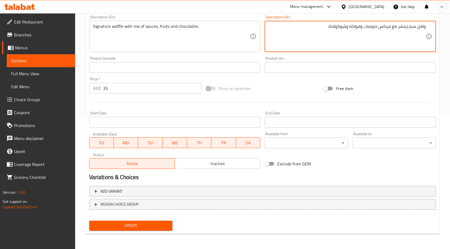
type textarea "وافل سيجنيتشر مع ميكس صوصات وفواكه وشوكولاتة."
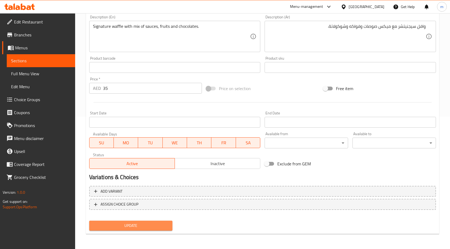
click at [145, 226] on span "Update" at bounding box center [130, 226] width 75 height 7
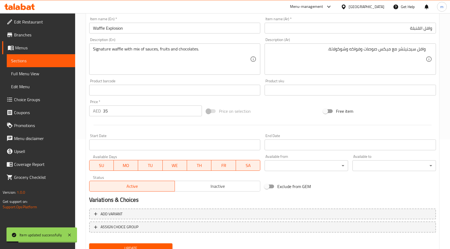
scroll to position [0, 0]
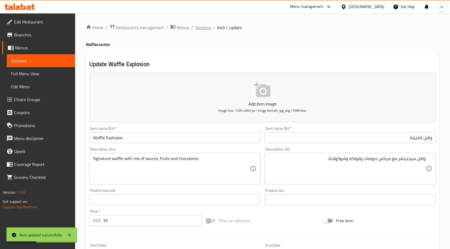
click at [205, 30] on span "Sections" at bounding box center [202, 27] width 15 height 6
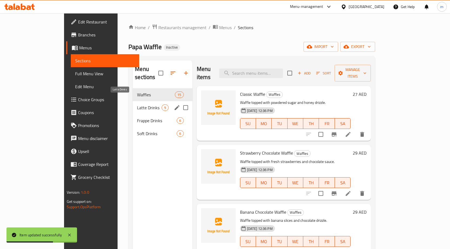
click at [137, 105] on span "Latte Drinks" at bounding box center [149, 108] width 25 height 6
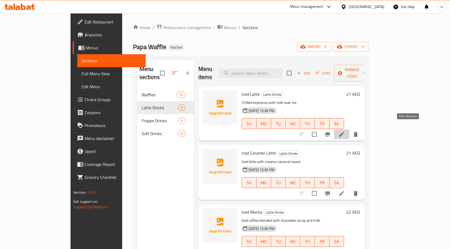
click at [344, 132] on icon at bounding box center [341, 134] width 5 height 5
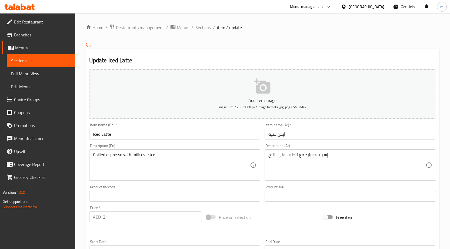
click at [358, 138] on input "آيس لاتيه" at bounding box center [349, 134] width 171 height 11
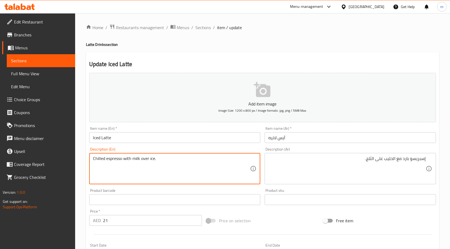
drag, startPoint x: 133, startPoint y: 159, endPoint x: 154, endPoint y: 162, distance: 21.9
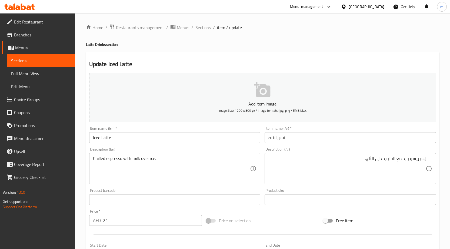
click at [176, 163] on textarea "Chilled espresso with milk over ice." at bounding box center [171, 169] width 157 height 26
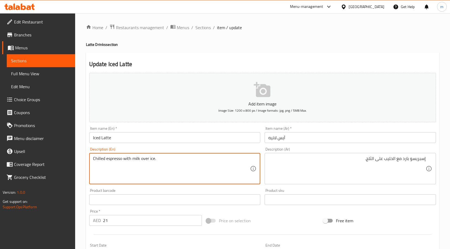
click at [176, 163] on textarea "Chilled espresso with milk over ice." at bounding box center [171, 169] width 157 height 26
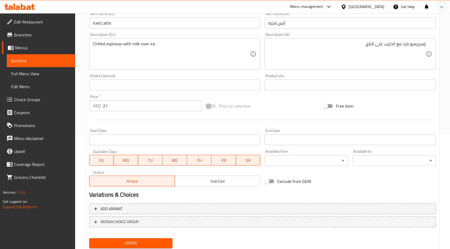
scroll to position [105, 0]
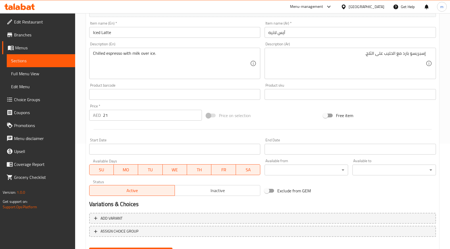
click at [134, 135] on div at bounding box center [262, 129] width 351 height 13
click at [138, 247] on div "Update" at bounding box center [131, 253] width 88 height 14
click at [137, 248] on button "Update" at bounding box center [130, 253] width 83 height 10
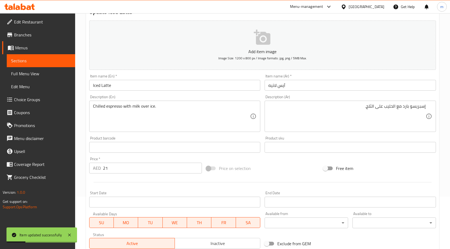
scroll to position [0, 0]
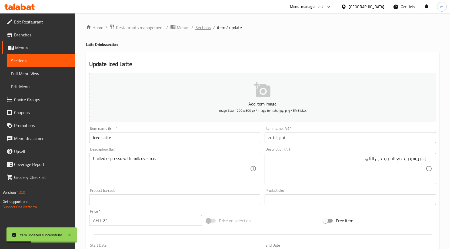
click at [202, 26] on span "Sections" at bounding box center [202, 27] width 15 height 6
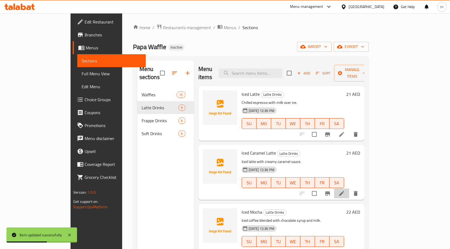
click at [349, 189] on li at bounding box center [341, 194] width 15 height 10
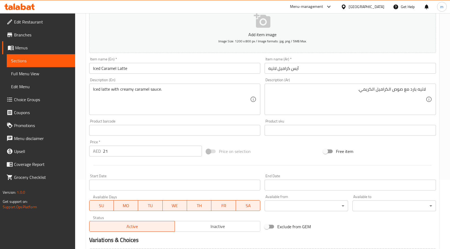
scroll to position [132, 0]
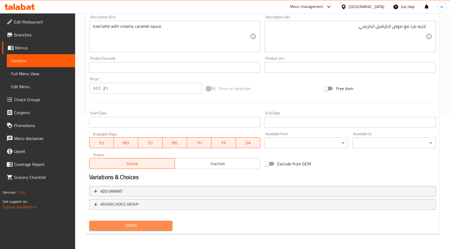
click at [152, 225] on span "Update" at bounding box center [130, 226] width 75 height 7
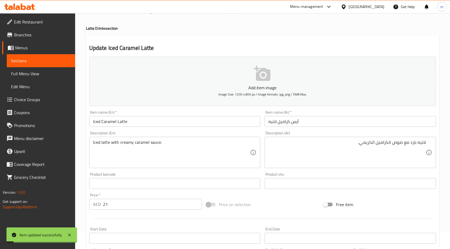
scroll to position [0, 0]
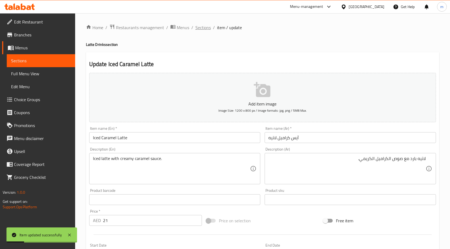
click at [207, 26] on span "Sections" at bounding box center [202, 27] width 15 height 6
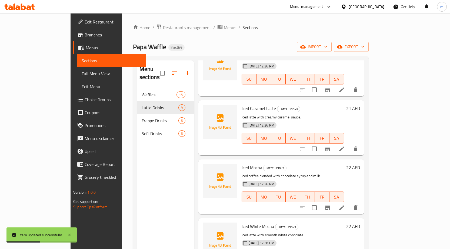
scroll to position [54, 0]
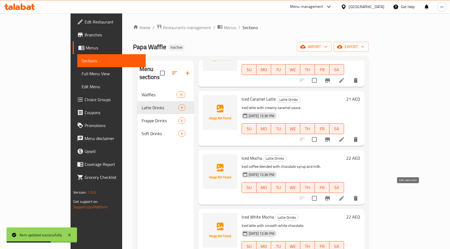
click at [345, 195] on icon at bounding box center [341, 198] width 6 height 6
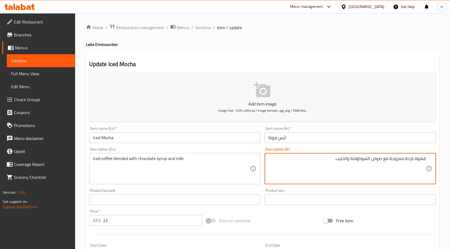
drag, startPoint x: 383, startPoint y: 158, endPoint x: 389, endPoint y: 162, distance: 7.0
click at [389, 162] on textarea "قهوة باردة ممزوجة مع صوص الشوكولاتة والحليب." at bounding box center [346, 169] width 157 height 26
click at [388, 160] on textarea "قهوة باردة ممزوجة صوص الشوكولاتة والحليب." at bounding box center [346, 169] width 157 height 26
drag, startPoint x: 378, startPoint y: 159, endPoint x: 387, endPoint y: 161, distance: 9.4
click at [387, 161] on textarea "قهوة باردة ممزوجة بصوص الشوكولاتة والحليب." at bounding box center [346, 169] width 157 height 26
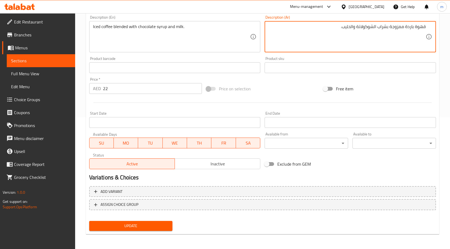
scroll to position [132, 0]
type textarea "قهوة باردة ممزوجة بشراب الشوكولاتة والحليب."
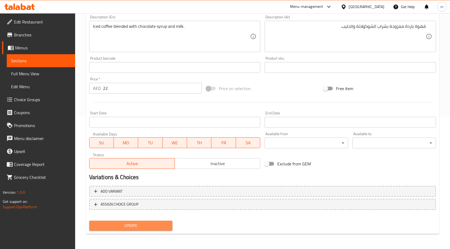
click at [137, 229] on span "Update" at bounding box center [130, 226] width 75 height 7
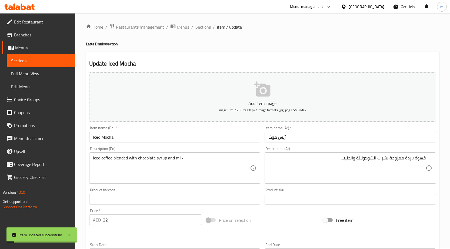
scroll to position [0, 0]
click at [204, 29] on span "Sections" at bounding box center [202, 27] width 15 height 6
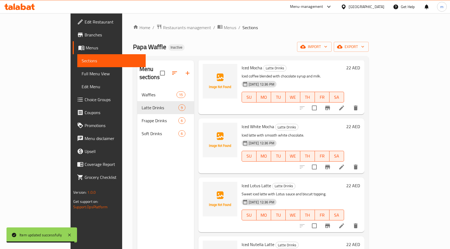
scroll to position [135, 0]
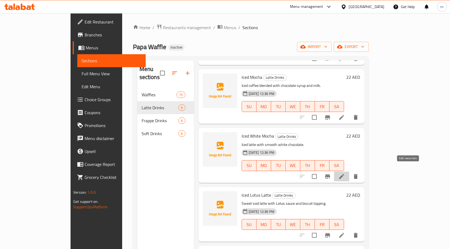
click at [345, 173] on icon at bounding box center [341, 176] width 6 height 6
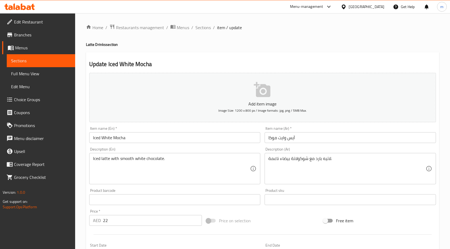
click at [298, 139] on input "آيس وايت موكا" at bounding box center [349, 137] width 171 height 11
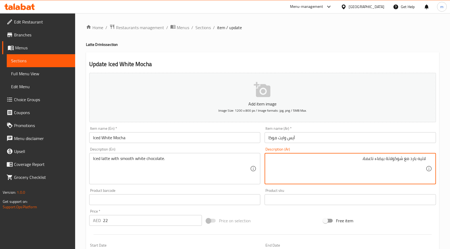
drag, startPoint x: 364, startPoint y: 159, endPoint x: 373, endPoint y: 162, distance: 9.8
click at [373, 162] on textarea "لاتيه بارد مع شوكولاتة بيضاء ناعمة." at bounding box center [346, 169] width 157 height 26
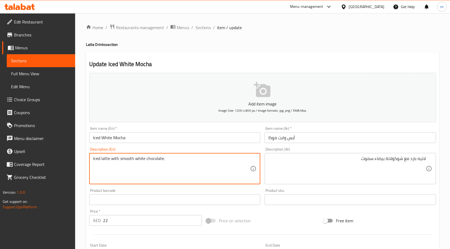
drag, startPoint x: 120, startPoint y: 159, endPoint x: 132, endPoint y: 159, distance: 12.4
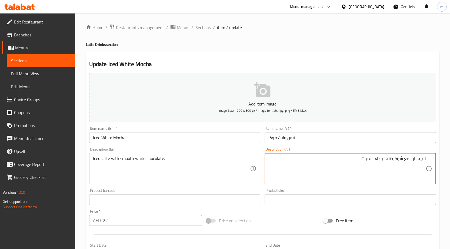
drag, startPoint x: 362, startPoint y: 158, endPoint x: 374, endPoint y: 163, distance: 12.7
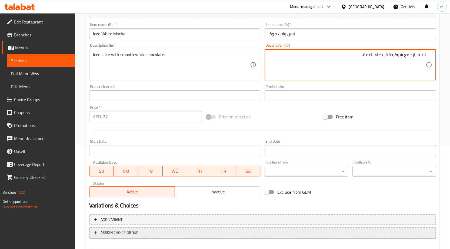
scroll to position [108, 0]
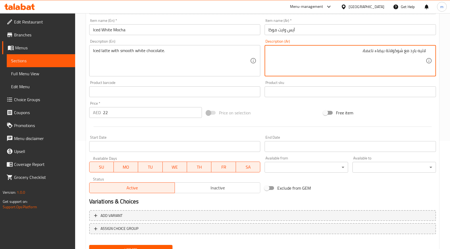
type textarea "لاتيه بارد مع شوكولاتة بيضاء ناعمة."
click at [126, 246] on button "Update" at bounding box center [130, 250] width 83 height 10
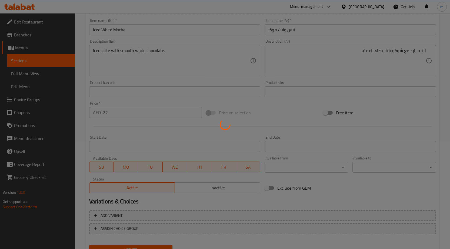
scroll to position [0, 0]
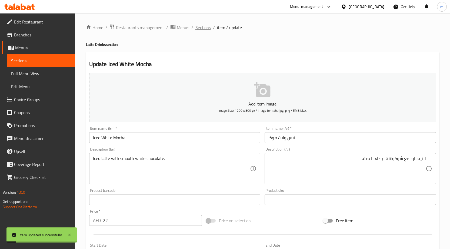
click at [206, 27] on span "Sections" at bounding box center [202, 27] width 15 height 6
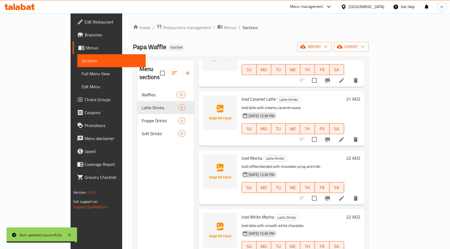
scroll to position [27, 0]
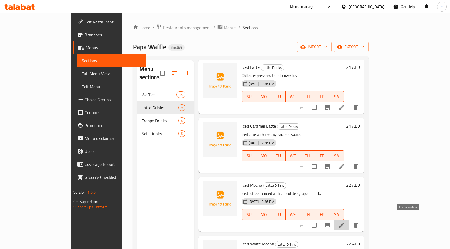
click at [345, 222] on icon at bounding box center [341, 225] width 6 height 6
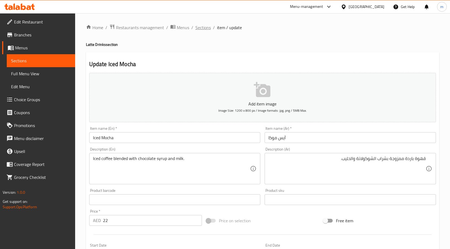
click at [205, 29] on span "Sections" at bounding box center [202, 27] width 15 height 6
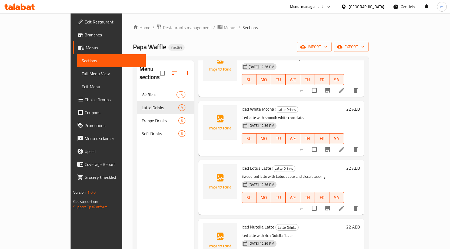
scroll to position [189, 0]
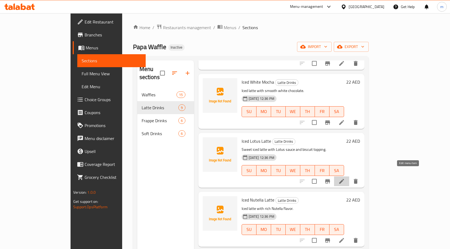
click at [345, 178] on icon at bounding box center [341, 181] width 6 height 6
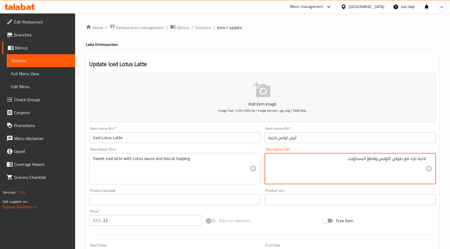
click at [411, 159] on textarea "لاتيه بارد مع صوص اللوتس وقطع البسكويت." at bounding box center [346, 169] width 157 height 26
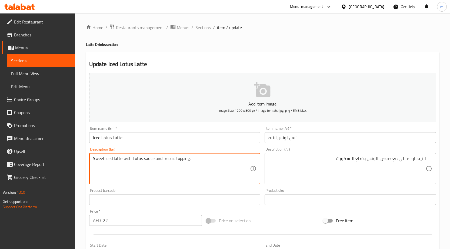
drag, startPoint x: 162, startPoint y: 159, endPoint x: 204, endPoint y: 160, distance: 42.4
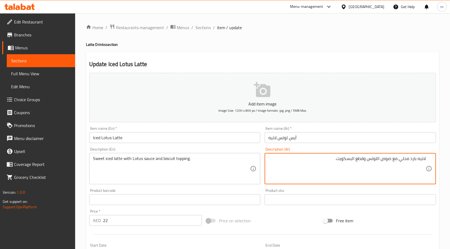
drag, startPoint x: 355, startPoint y: 160, endPoint x: 363, endPoint y: 164, distance: 8.6
click at [361, 160] on textarea "لاتيه بارد محلي مع صوص اللوتس و البسكويت." at bounding box center [346, 169] width 157 height 26
click at [349, 159] on textarea "لاتيه بارد محلي مع صوص اللوتس و بسكويت." at bounding box center [346, 169] width 157 height 26
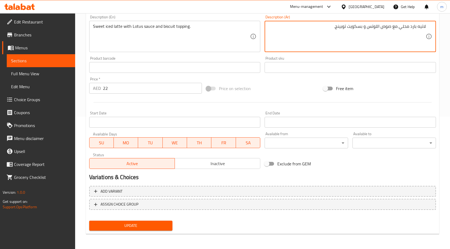
type textarea "لاتيه بارد محلي مع صوص اللوتس و بسكويت توبينج."
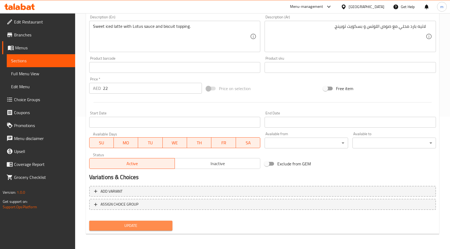
click at [122, 228] on span "Update" at bounding box center [130, 226] width 75 height 7
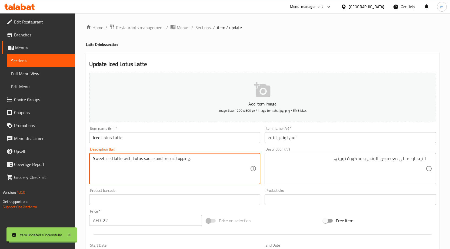
click at [179, 157] on textarea "Sweet iced latte with Lotus sauce and biscuit topping." at bounding box center [171, 169] width 157 height 26
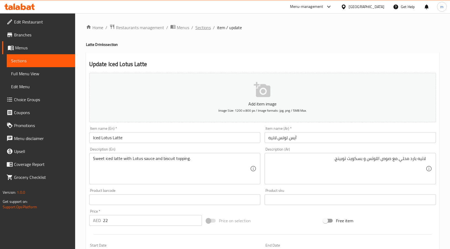
click at [199, 27] on span "Sections" at bounding box center [202, 27] width 15 height 6
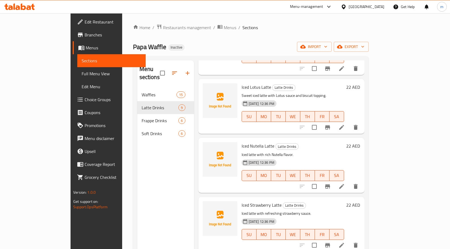
scroll to position [270, 0]
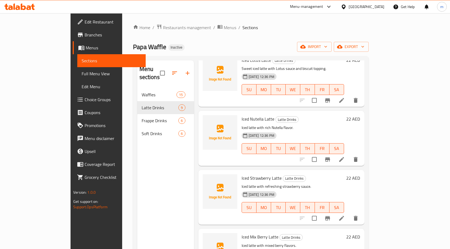
click at [362, 156] on div at bounding box center [329, 159] width 66 height 13
click at [345, 156] on icon at bounding box center [341, 159] width 6 height 6
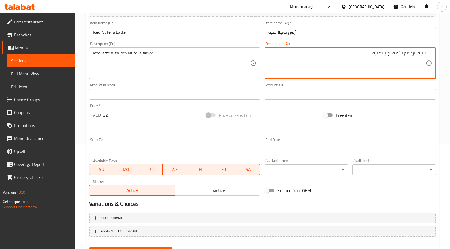
scroll to position [108, 0]
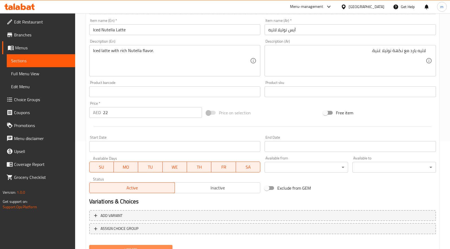
click at [150, 247] on span "Update" at bounding box center [130, 250] width 75 height 7
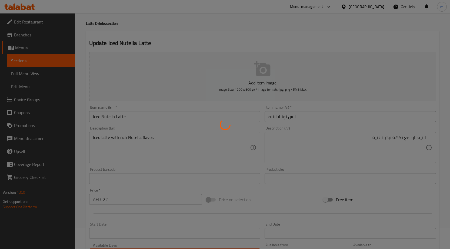
scroll to position [0, 0]
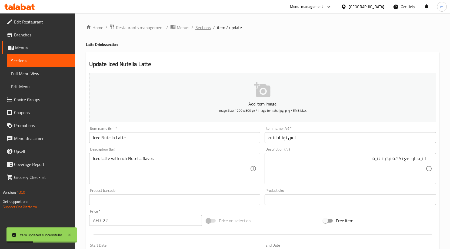
click at [205, 25] on span "Sections" at bounding box center [202, 27] width 15 height 6
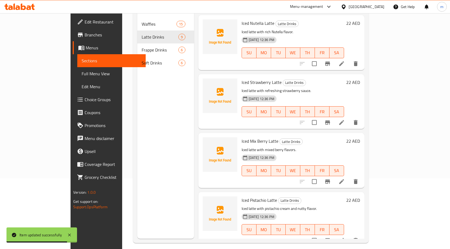
scroll to position [76, 0]
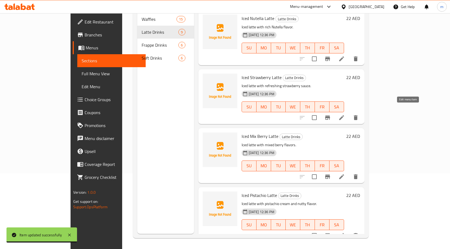
click at [345, 115] on icon at bounding box center [341, 118] width 6 height 6
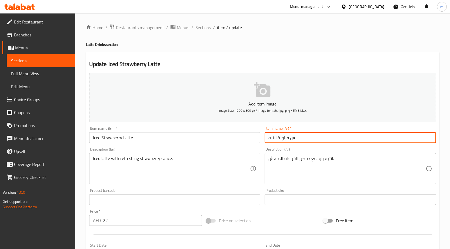
click at [321, 139] on input "آيس فراولة لاتيه" at bounding box center [349, 137] width 171 height 11
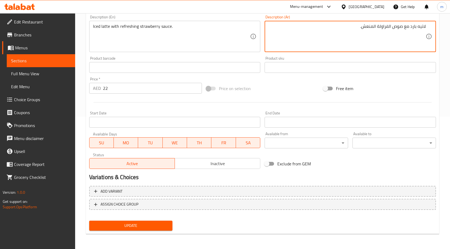
click at [132, 225] on span "Update" at bounding box center [130, 226] width 75 height 7
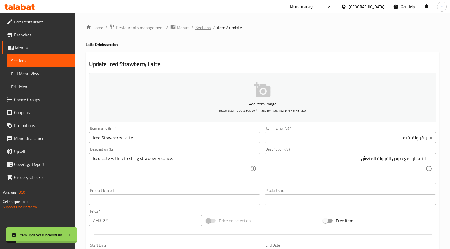
click at [204, 28] on span "Sections" at bounding box center [202, 27] width 15 height 6
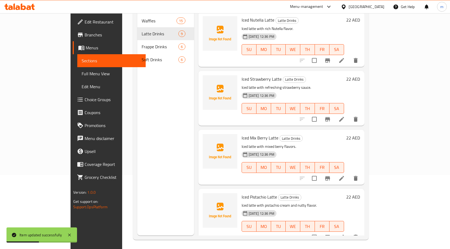
scroll to position [76, 0]
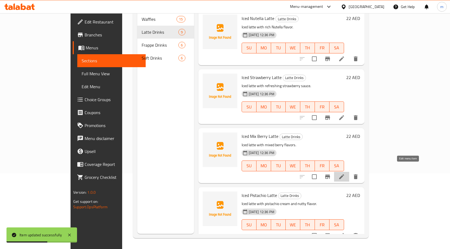
click at [345, 174] on icon at bounding box center [341, 177] width 6 height 6
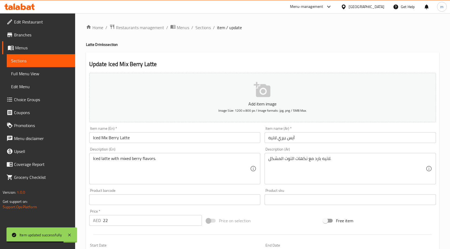
click at [366, 138] on input "آيس بيري لاتيه" at bounding box center [349, 137] width 171 height 11
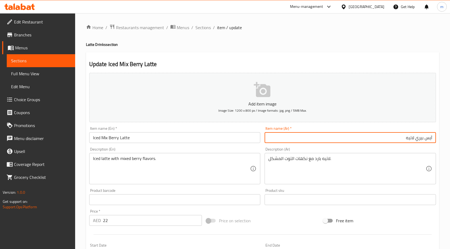
click at [424, 139] on input "آيس بيري لاتيه" at bounding box center [349, 137] width 171 height 11
type input "آيس ميكس بيري لاتيه"
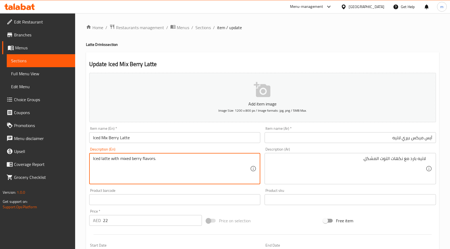
drag, startPoint x: 120, startPoint y: 159, endPoint x: 141, endPoint y: 162, distance: 20.9
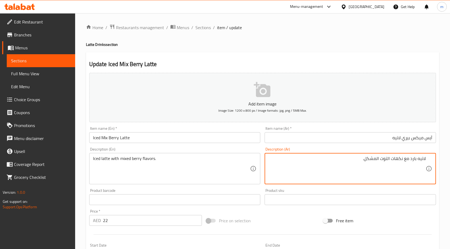
drag, startPoint x: 365, startPoint y: 157, endPoint x: 379, endPoint y: 158, distance: 14.6
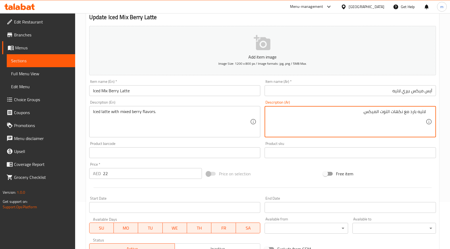
scroll to position [132, 0]
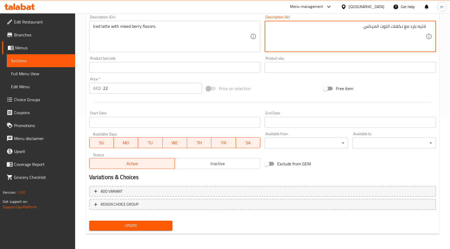
type textarea "لاتيه بارد مع نكهات التوت الميكس."
click at [130, 223] on span "Update" at bounding box center [130, 226] width 75 height 7
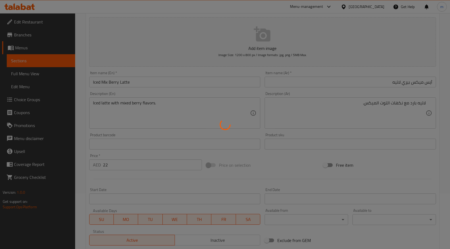
scroll to position [0, 0]
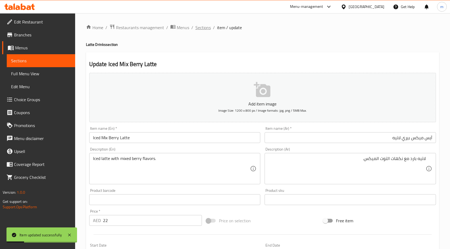
click at [207, 28] on span "Sections" at bounding box center [202, 27] width 15 height 6
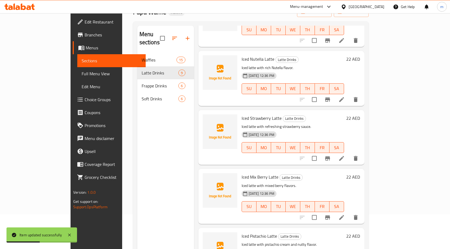
scroll to position [76, 0]
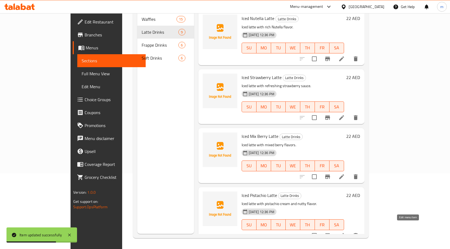
click at [345, 233] on icon at bounding box center [341, 236] width 6 height 6
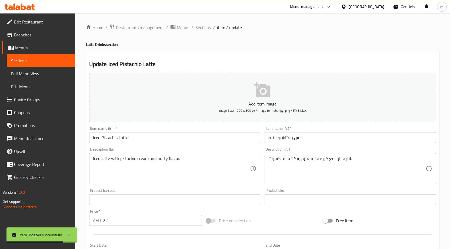
click at [355, 134] on input "آيس بستاشيو لاتيه" at bounding box center [349, 137] width 171 height 11
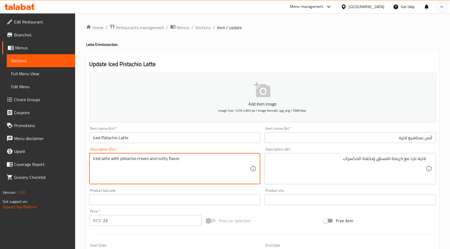
click at [161, 160] on textarea "Iced latte with pistachio cream and nutty flavor." at bounding box center [171, 169] width 157 height 26
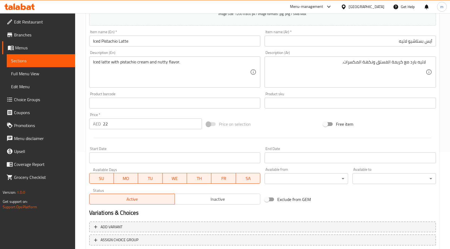
scroll to position [132, 0]
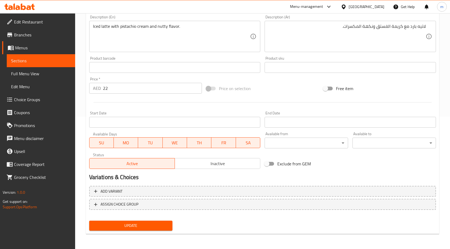
click at [138, 229] on span "Update" at bounding box center [130, 226] width 75 height 7
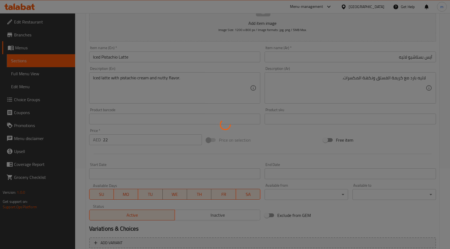
scroll to position [0, 0]
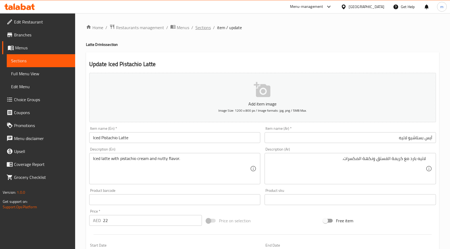
click at [201, 24] on span "Sections" at bounding box center [202, 27] width 15 height 6
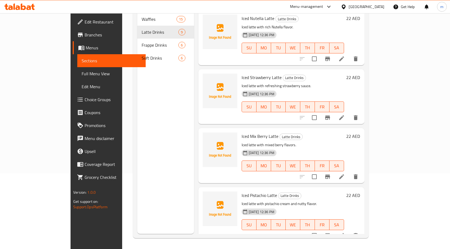
scroll to position [22, 0]
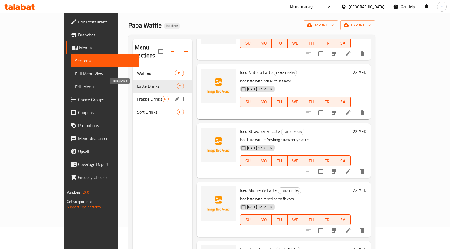
click at [137, 96] on span "Frappe Drinks" at bounding box center [149, 99] width 25 height 6
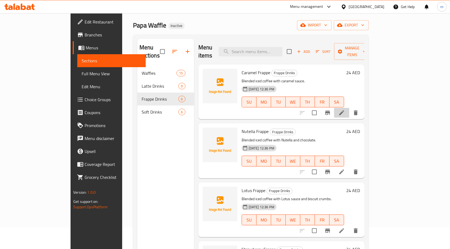
click at [349, 109] on li at bounding box center [341, 113] width 15 height 10
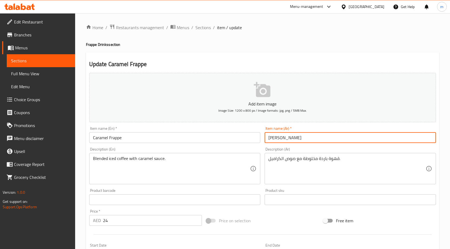
click at [328, 140] on input "[PERSON_NAME]" at bounding box center [349, 137] width 171 height 11
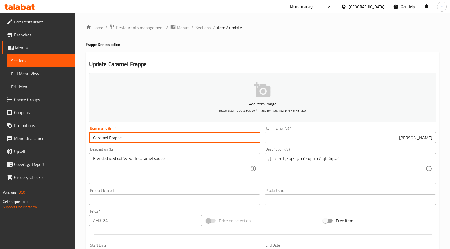
click at [110, 138] on input "Caramel Frappe" at bounding box center [174, 137] width 171 height 11
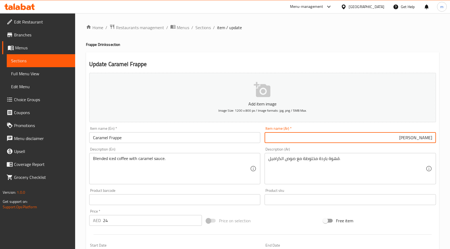
drag, startPoint x: 415, startPoint y: 139, endPoint x: 454, endPoint y: 142, distance: 38.5
click at [450, 142] on html "​ Menu-management [GEOGRAPHIC_DATA] Get Help m Edit Restaurant Branches Menus S…" at bounding box center [225, 124] width 450 height 249
paste input "يه"
type input "فرابيه كراميل"
click at [364, 155] on div "قهوة باردة مخلوطة مع صوص الكراميل. Description (Ar)" at bounding box center [349, 168] width 171 height 31
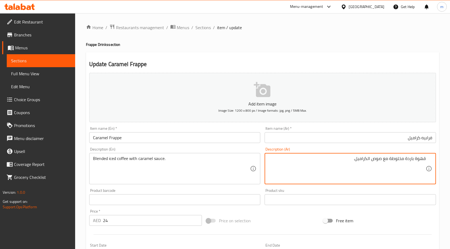
drag, startPoint x: 390, startPoint y: 159, endPoint x: 402, endPoint y: 164, distance: 13.3
click at [402, 164] on textarea "قهوة باردة مخلوطة مع صوص الكراميل." at bounding box center [346, 169] width 157 height 26
drag, startPoint x: 383, startPoint y: 160, endPoint x: 388, endPoint y: 162, distance: 4.6
click at [388, 162] on textarea "قهوة باردة ممزوجة مع صوص الكراميل." at bounding box center [346, 169] width 157 height 26
click at [388, 159] on textarea "قهوة باردة ممزوجة صوص الكراميل." at bounding box center [346, 169] width 157 height 26
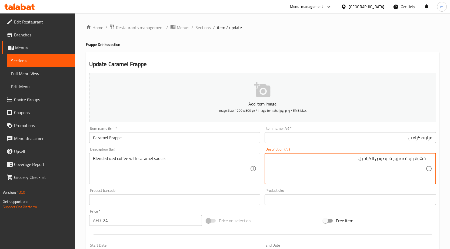
click at [387, 159] on textarea "قهوة باردة ممزوجة بصوص الكراميل." at bounding box center [346, 169] width 157 height 26
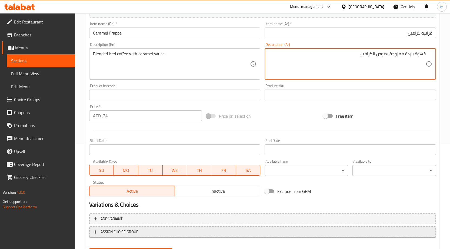
scroll to position [108, 0]
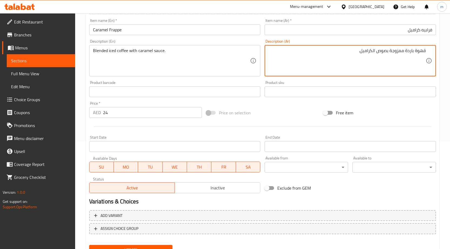
type textarea "قهوة باردة ممزوجة بصوص الكراميل."
click at [140, 246] on button "Update" at bounding box center [130, 250] width 83 height 10
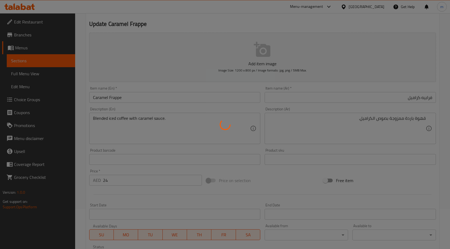
scroll to position [0, 0]
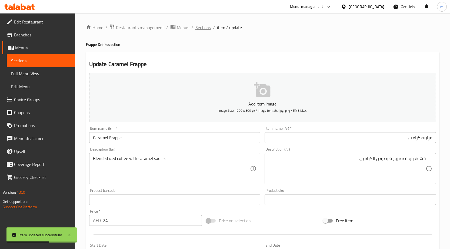
click at [206, 28] on span "Sections" at bounding box center [202, 27] width 15 height 6
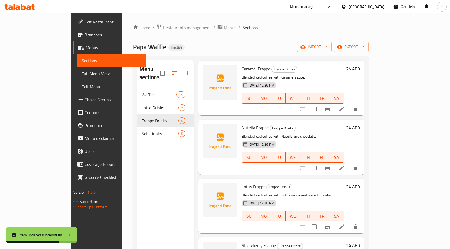
scroll to position [54, 0]
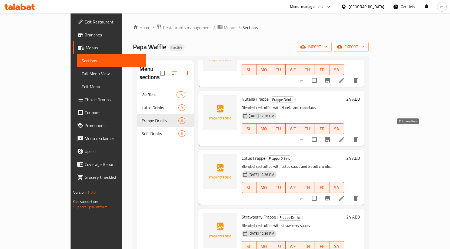
click at [345, 136] on icon at bounding box center [341, 139] width 6 height 6
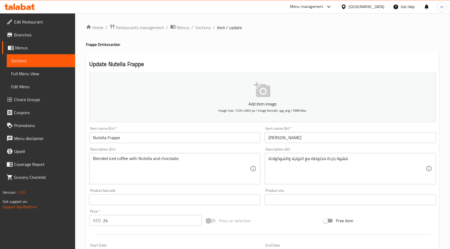
click at [323, 140] on input "[PERSON_NAME]" at bounding box center [349, 137] width 171 height 11
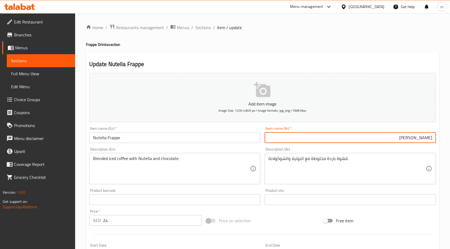
drag, startPoint x: 416, startPoint y: 138, endPoint x: 454, endPoint y: 134, distance: 38.0
click at [450, 134] on html "​ Menu-management [GEOGRAPHIC_DATA] Get Help m Edit Restaurant Branches Menus S…" at bounding box center [225, 124] width 450 height 249
paste input "يه"
click at [418, 138] on input "فرابيهو نوتيلا" at bounding box center [349, 137] width 171 height 11
type input "فرابيه نوتيلا"
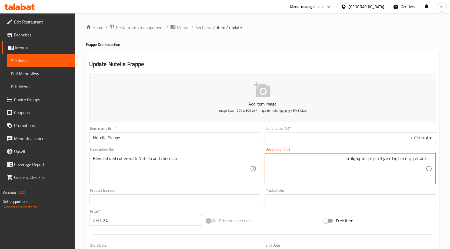
drag, startPoint x: 390, startPoint y: 158, endPoint x: 402, endPoint y: 162, distance: 12.9
click at [402, 162] on textarea "قهوة باردة مخلوطة مع النوتيلا والشوكولاتة." at bounding box center [346, 169] width 157 height 26
click at [381, 160] on textarea "قهوة باردة مممزوجة مع النوتيلا والشوكولاتة." at bounding box center [346, 169] width 157 height 26
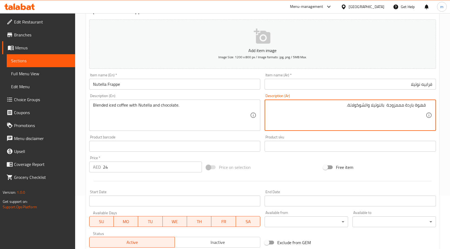
scroll to position [54, 0]
click at [403, 106] on textarea "قهوة باردة مممزوجة بالنوتيلا والشوكولاتة." at bounding box center [346, 115] width 157 height 26
click at [402, 105] on textarea "قهوة باردة مممزوجة بالنوتيلا والشوكولاتة." at bounding box center [346, 115] width 157 height 26
type textarea "قهوة باردة ممزوجة بالنوتيلا والشوكولاتة."
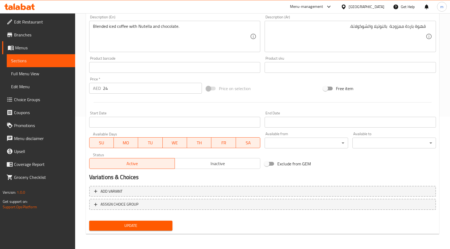
click at [162, 224] on span "Update" at bounding box center [130, 226] width 75 height 7
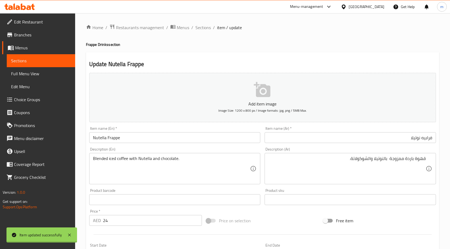
scroll to position [11, 0]
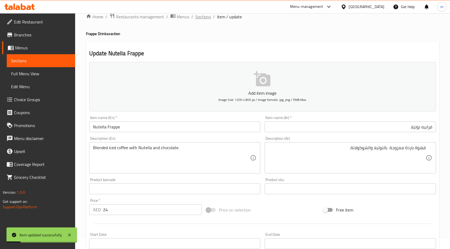
click at [207, 20] on span "Sections" at bounding box center [202, 17] width 15 height 6
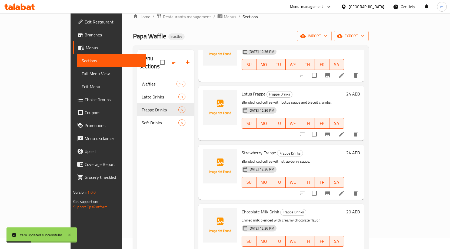
scroll to position [108, 0]
click at [344, 131] on icon at bounding box center [341, 133] width 5 height 5
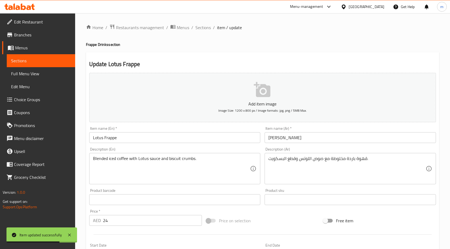
click at [325, 141] on input "[PERSON_NAME]" at bounding box center [349, 137] width 171 height 11
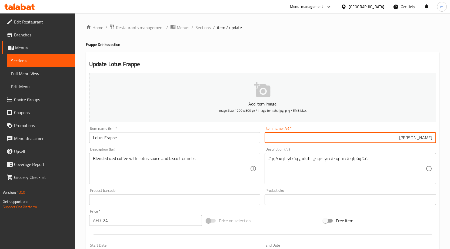
drag, startPoint x: 415, startPoint y: 139, endPoint x: 454, endPoint y: 140, distance: 38.9
click at [450, 140] on html "​ Menu-management [GEOGRAPHIC_DATA] Get Help m Edit Restaurant Branches Menus S…" at bounding box center [225, 124] width 450 height 249
paste input "يه"
type input "[PERSON_NAME]"
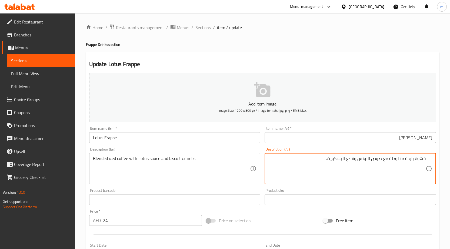
drag, startPoint x: 389, startPoint y: 158, endPoint x: 402, endPoint y: 163, distance: 13.8
click at [402, 163] on textarea "قهوة باردة مخلوطة مع صوص اللوتس وقطع البسكويت." at bounding box center [346, 169] width 157 height 26
drag, startPoint x: 382, startPoint y: 160, endPoint x: 390, endPoint y: 160, distance: 7.8
click at [390, 160] on textarea "قهوة باردة ممزوجة مع صوص اللوتس وقطع البسكويت." at bounding box center [346, 169] width 157 height 26
click at [391, 160] on textarea "قهوة باردة ممزوجةبصوص اللوتس وقطع البسكويت." at bounding box center [346, 169] width 157 height 26
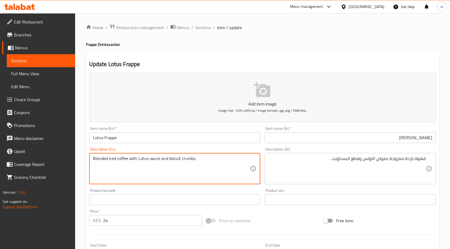
click at [187, 162] on textarea "Blended iced coffee with Lotus sauce and biscuit crumbs." at bounding box center [171, 169] width 157 height 26
drag, startPoint x: 169, startPoint y: 158, endPoint x: 194, endPoint y: 157, distance: 25.2
click at [194, 157] on textarea "Blended iced coffee with Lotus sauce and biscuit crumbs." at bounding box center [171, 169] width 157 height 26
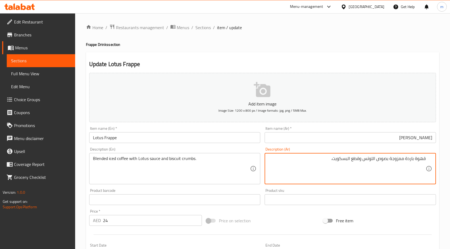
drag, startPoint x: 351, startPoint y: 160, endPoint x: 360, endPoint y: 164, distance: 9.7
click at [360, 161] on textarea "قهوة باردة ممزوجة بصوص اللوتس وفتات البسكويت." at bounding box center [346, 169] width 157 height 26
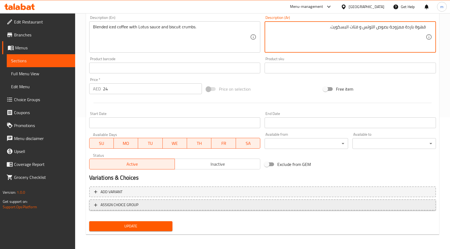
scroll to position [132, 0]
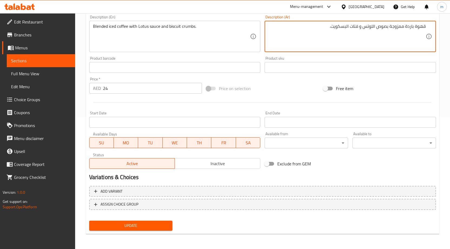
type textarea "قهوة باردة ممزوجة بصوص اللوتس و فتات البسكويت."
click at [145, 220] on div "Update" at bounding box center [131, 226] width 88 height 14
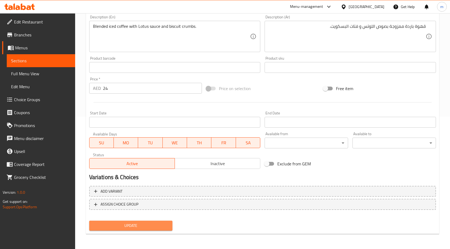
click at [140, 227] on span "Update" at bounding box center [130, 226] width 75 height 7
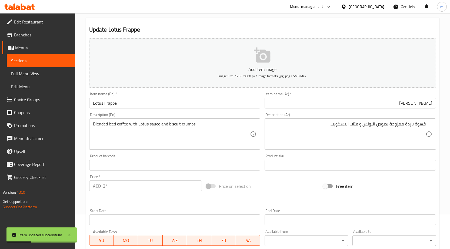
scroll to position [0, 0]
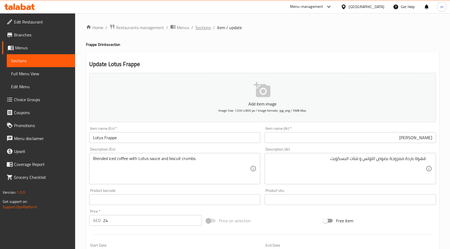
click at [198, 30] on span "Sections" at bounding box center [202, 27] width 15 height 6
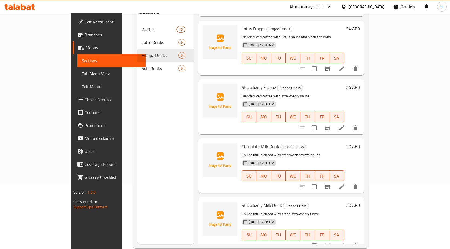
scroll to position [76, 0]
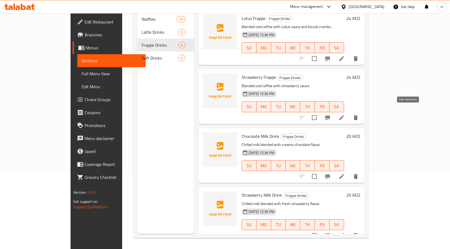
click at [345, 115] on icon at bounding box center [341, 118] width 6 height 6
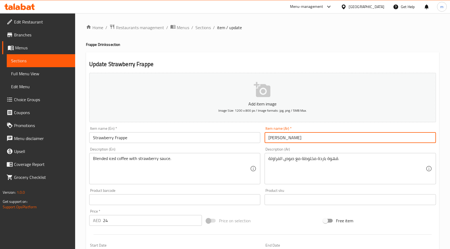
click at [336, 139] on input "[PERSON_NAME]" at bounding box center [349, 137] width 171 height 11
drag, startPoint x: 414, startPoint y: 137, endPoint x: 454, endPoint y: 139, distance: 40.0
click at [450, 139] on html "​ Menu-management [GEOGRAPHIC_DATA] Get Help m Edit Restaurant Branches Menus S…" at bounding box center [225, 124] width 450 height 249
type input "فرابية فراولة"
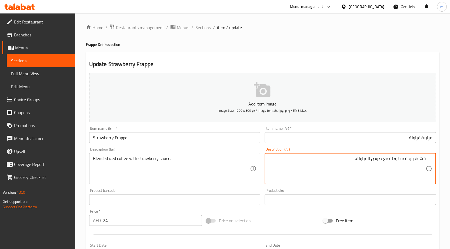
drag, startPoint x: 389, startPoint y: 158, endPoint x: 402, endPoint y: 164, distance: 14.3
click at [402, 164] on textarea "قهوة باردة مخلوطة مع صوص الفراولة." at bounding box center [346, 169] width 157 height 26
drag, startPoint x: 382, startPoint y: 159, endPoint x: 387, endPoint y: 159, distance: 4.3
click at [387, 159] on textarea "قهوة باردة ممزوجة مع صوص الفراولة." at bounding box center [346, 169] width 157 height 26
click at [382, 161] on textarea "قهوة باردة ممزوجة مع صوص الفراولة." at bounding box center [346, 169] width 157 height 26
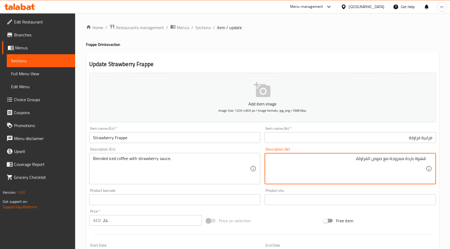
drag, startPoint x: 382, startPoint y: 161, endPoint x: 388, endPoint y: 163, distance: 7.3
click at [388, 163] on textarea "قهوة باردة ممزوجة مع صوص الفراولة." at bounding box center [346, 169] width 157 height 26
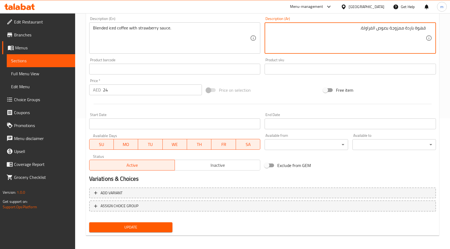
scroll to position [132, 0]
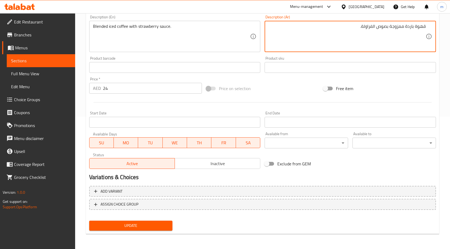
type textarea "قهوة باردة ممزوجة بصوص الفراولة."
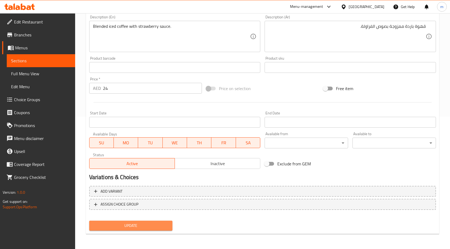
click at [167, 230] on button "Update" at bounding box center [130, 226] width 83 height 10
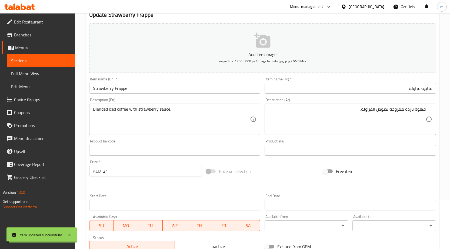
scroll to position [0, 0]
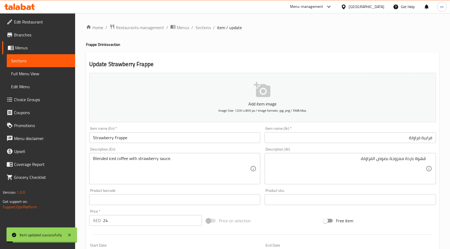
click at [201, 33] on div "Home / Restaurants management / Menus / Sections / item / update Frappe Drinks …" at bounding box center [262, 197] width 353 height 347
click at [201, 31] on span "Sections" at bounding box center [202, 27] width 15 height 6
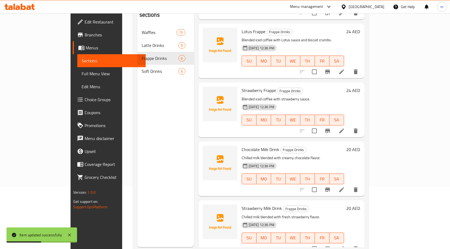
scroll to position [76, 0]
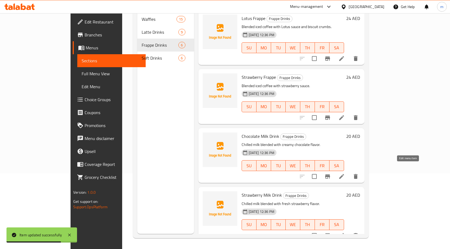
click at [345, 173] on icon at bounding box center [341, 176] width 6 height 6
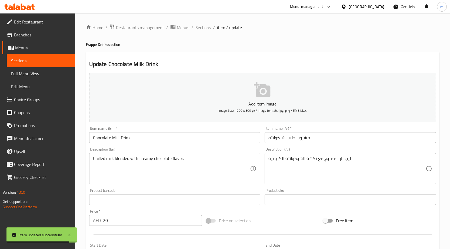
click at [337, 137] on input "مشروب حليب شيكولاته" at bounding box center [349, 137] width 171 height 11
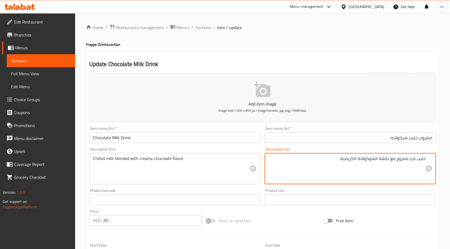
drag, startPoint x: 390, startPoint y: 159, endPoint x: 395, endPoint y: 162, distance: 5.6
click at [395, 162] on textarea "حليب بارد ممزوج مع نكهة الشوكولاتة الكريمية." at bounding box center [346, 169] width 157 height 26
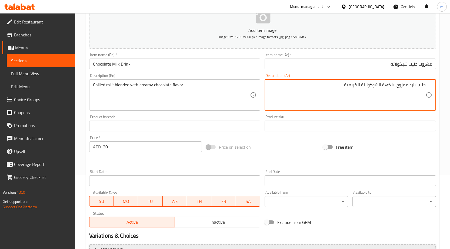
scroll to position [132, 0]
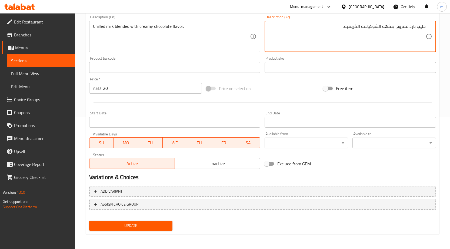
type textarea "حليب بارد ممزوج بنكهة الشوكولاتة الكريمية."
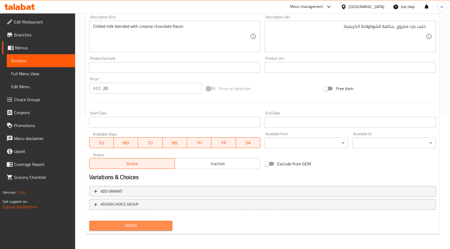
click at [150, 226] on span "Update" at bounding box center [130, 226] width 75 height 7
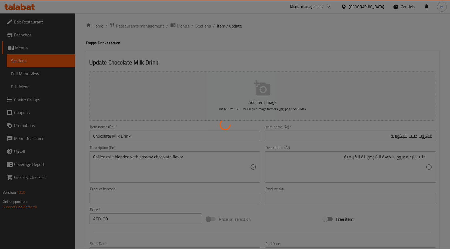
scroll to position [0, 0]
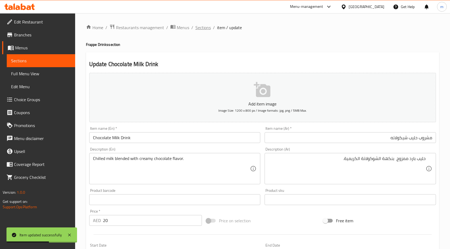
click at [203, 31] on span "Sections" at bounding box center [202, 27] width 15 height 6
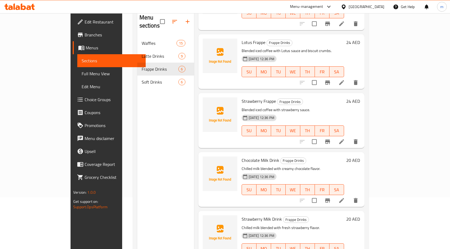
scroll to position [76, 0]
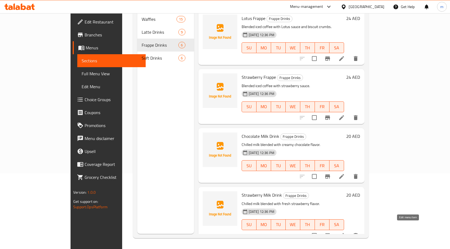
click at [345, 233] on icon at bounding box center [341, 236] width 6 height 6
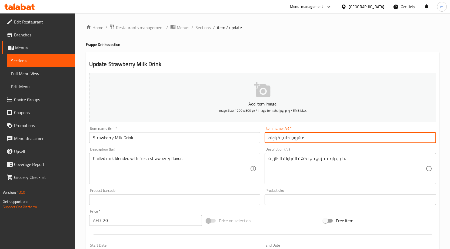
click at [338, 142] on input "مشروب حليب فراوله" at bounding box center [349, 137] width 171 height 11
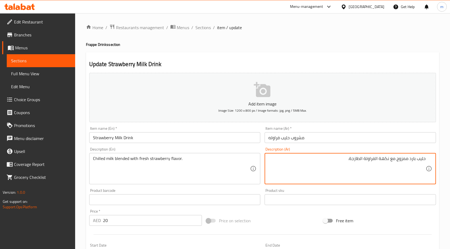
drag, startPoint x: 389, startPoint y: 161, endPoint x: 395, endPoint y: 163, distance: 6.0
click at [395, 163] on textarea "حليب بارد ممزوج مع نكهة الفراولة الطازجة." at bounding box center [346, 169] width 157 height 26
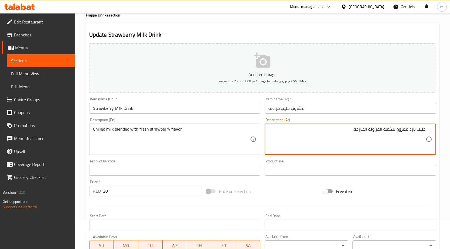
scroll to position [108, 0]
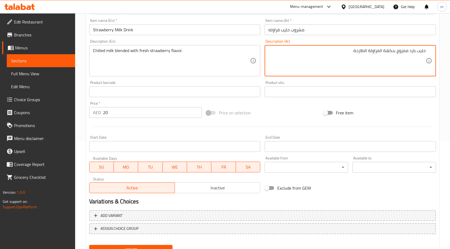
type textarea "حليب بارد ممزوج بنكهة الفراولة الطازجة."
click at [154, 246] on button "Update" at bounding box center [130, 250] width 83 height 10
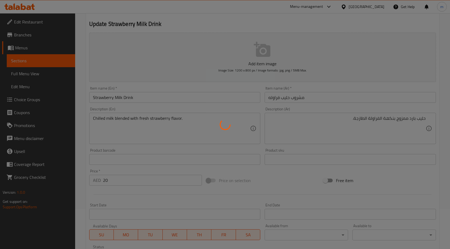
scroll to position [0, 0]
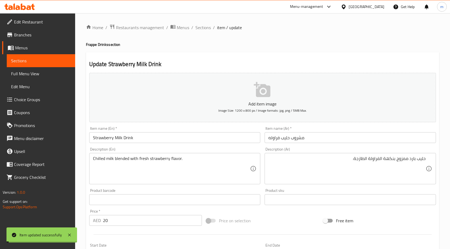
click at [199, 30] on span "Sections" at bounding box center [202, 27] width 15 height 6
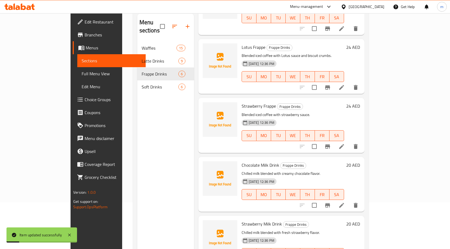
scroll to position [76, 0]
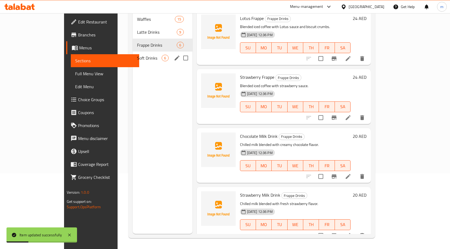
click at [133, 55] on div "Soft Drinks 6" at bounding box center [162, 58] width 59 height 13
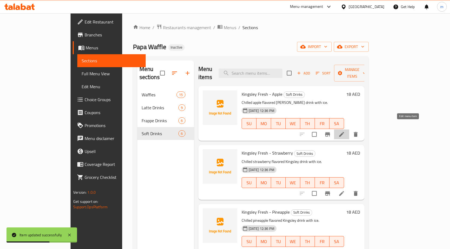
click at [345, 131] on icon at bounding box center [341, 134] width 6 height 6
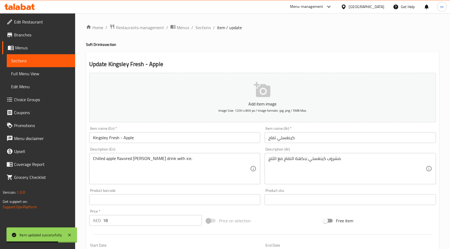
click at [354, 142] on input "كينغسلي تفاح" at bounding box center [349, 137] width 171 height 11
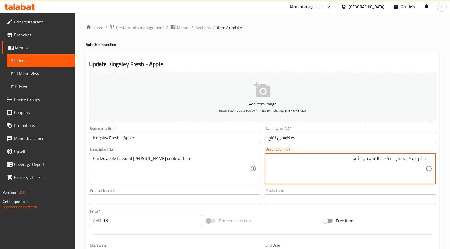
drag, startPoint x: 334, startPoint y: 156, endPoint x: 454, endPoint y: 153, distance: 119.5
click at [450, 153] on html "​ Menu-management [GEOGRAPHIC_DATA] Get Help m Edit Restaurant Branches Menus S…" at bounding box center [225, 124] width 450 height 249
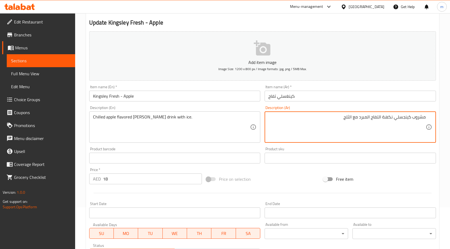
scroll to position [132, 0]
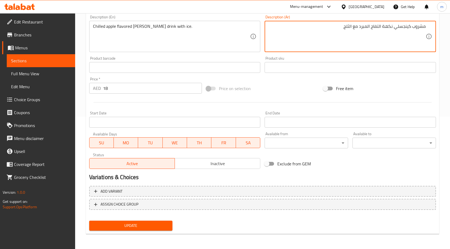
type textarea "مشروب كينجسلي نكهة التفاح المبرد مع الثلج"
click at [132, 222] on button "Update" at bounding box center [130, 226] width 83 height 10
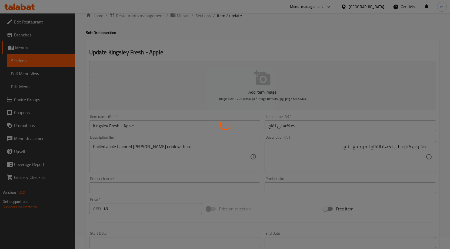
scroll to position [0, 0]
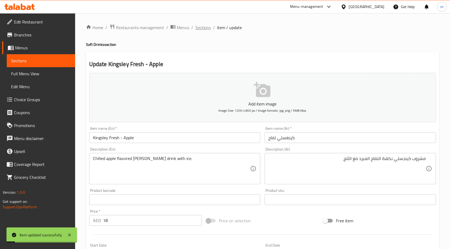
click at [205, 28] on span "Sections" at bounding box center [202, 27] width 15 height 6
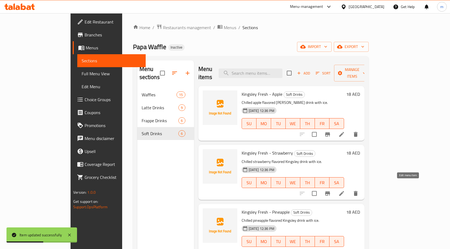
click at [345, 190] on icon at bounding box center [341, 193] width 6 height 6
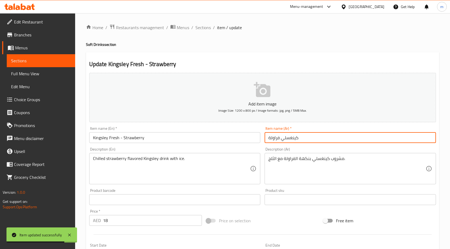
click at [283, 138] on input "كينغسلي فراولة" at bounding box center [349, 137] width 171 height 11
click at [305, 140] on input "كينغسلي فراولة" at bounding box center [349, 137] width 171 height 11
click at [345, 136] on input "كينغسلي فراولة" at bounding box center [349, 137] width 171 height 11
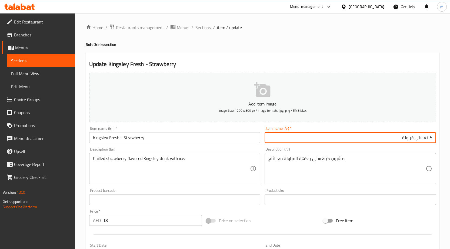
click at [415, 140] on input "كينغسلي فراولة" at bounding box center [349, 137] width 171 height 11
type input "كينغسلي طازج فراولة"
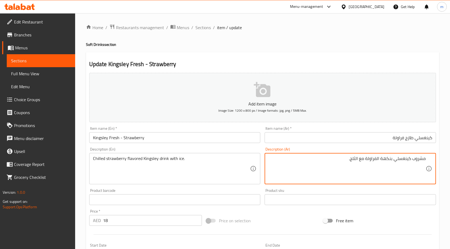
click at [403, 160] on textarea "مشروب كينغسلي بنكهة الفراولة مع الثلج." at bounding box center [346, 169] width 157 height 26
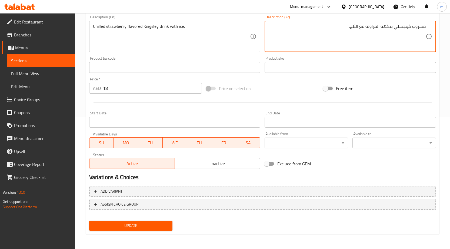
type textarea "مشروب كينجسلي بنكهة الفراولة مع الثلج."
click at [139, 231] on button "Update" at bounding box center [130, 226] width 83 height 10
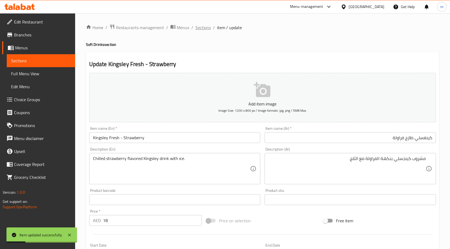
click at [196, 26] on span "Sections" at bounding box center [202, 27] width 15 height 6
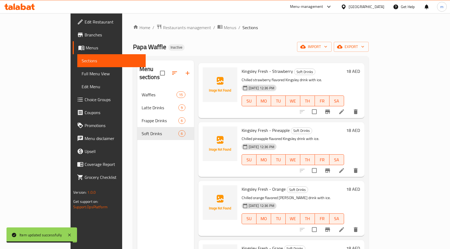
scroll to position [91, 0]
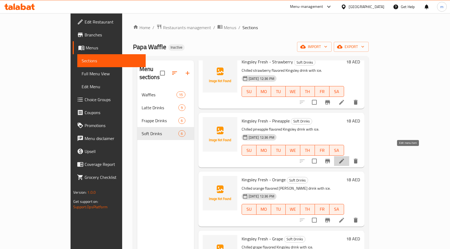
click at [345, 158] on icon at bounding box center [341, 161] width 6 height 6
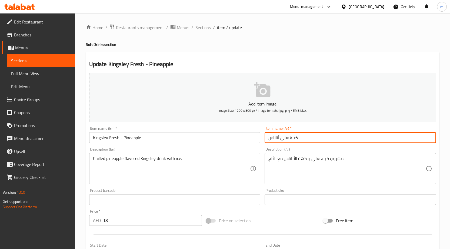
click at [356, 137] on input "كينغسلي أناناس" at bounding box center [349, 137] width 171 height 11
click at [416, 141] on input "كينغسلي أناناس" at bounding box center [349, 137] width 171 height 11
type input "كينغسلي طازج أناناس"
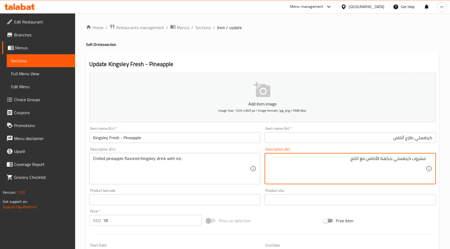
click at [365, 160] on textarea "مشروب كينغسلي بنكهة الأناناس مع الثلج." at bounding box center [346, 169] width 157 height 26
click at [365, 161] on textarea "مشروب كينغسلي بنكهة الأناناس مع الثلج." at bounding box center [346, 169] width 157 height 26
click at [368, 159] on textarea "مشروب كينغسلي بنكهة الأناناس مع الثلج." at bounding box center [346, 169] width 157 height 26
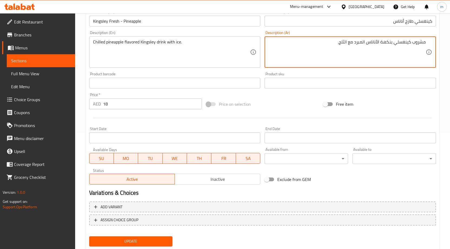
scroll to position [132, 0]
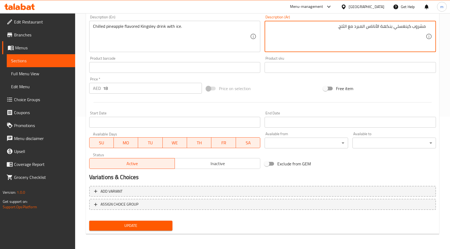
type textarea "مشروب كينغسلي بنكهة الأناناس المبرد مع الثلج."
click at [143, 224] on span "Update" at bounding box center [130, 226] width 75 height 7
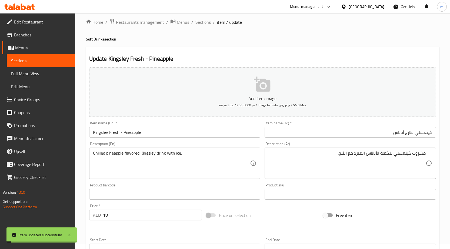
scroll to position [0, 0]
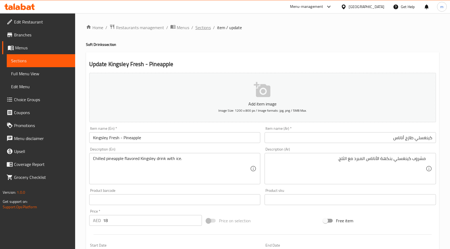
click at [197, 29] on span "Sections" at bounding box center [202, 27] width 15 height 6
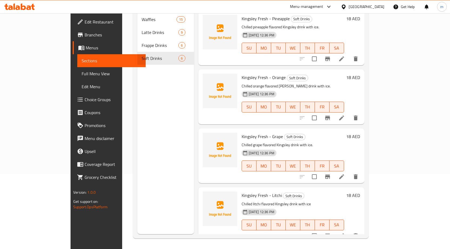
scroll to position [76, 0]
click at [345, 115] on icon at bounding box center [341, 118] width 6 height 6
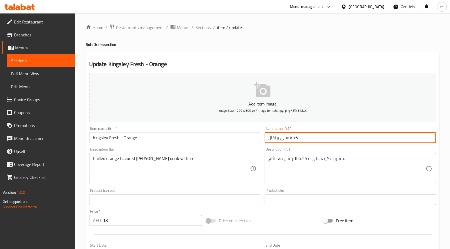
click at [337, 137] on input "كينغسلي برتقال" at bounding box center [349, 137] width 171 height 11
click at [415, 138] on input "كينغسلي برتقال" at bounding box center [349, 137] width 171 height 11
type input "كينغسلي طازج برتقال"
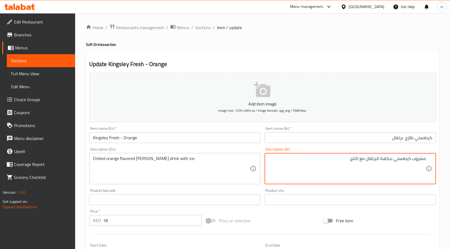
click at [404, 159] on textarea "مشروب كينغسلي بنكهة البرتقال مع الثلج." at bounding box center [346, 169] width 157 height 26
click at [404, 160] on textarea "مشروب كينغسلي بنكهة البرتقال مع الثلج." at bounding box center [346, 169] width 157 height 26
click at [367, 158] on textarea "مشروب كينجسلي بنكهة البرتقال مع الثلج." at bounding box center [346, 169] width 157 height 26
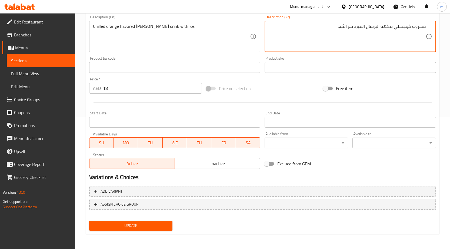
type textarea "مشروب كينجسلي بنكهة البرتقال المبرد مع الثلج."
click at [150, 223] on span "Update" at bounding box center [130, 226] width 75 height 7
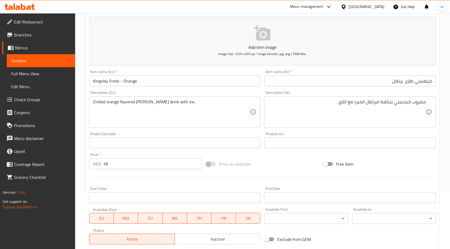
scroll to position [132, 0]
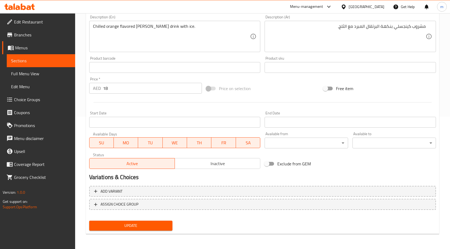
click at [131, 230] on button "Update" at bounding box center [130, 226] width 83 height 10
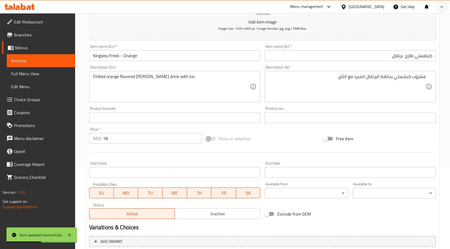
scroll to position [0, 0]
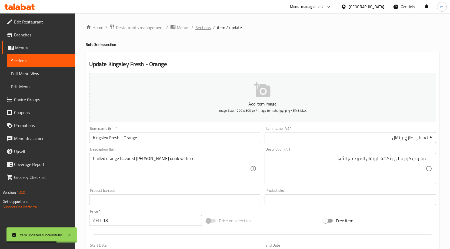
click at [207, 28] on span "Sections" at bounding box center [202, 27] width 15 height 6
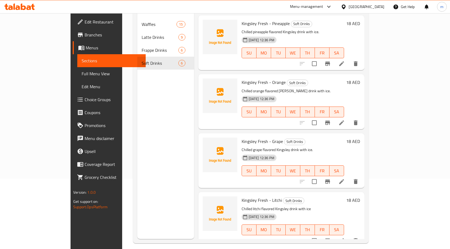
scroll to position [76, 0]
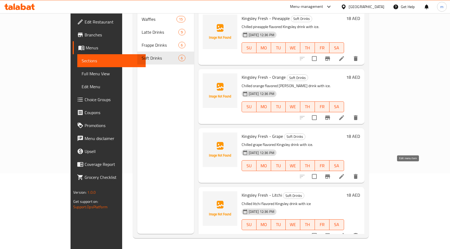
click at [345, 173] on icon at bounding box center [341, 176] width 6 height 6
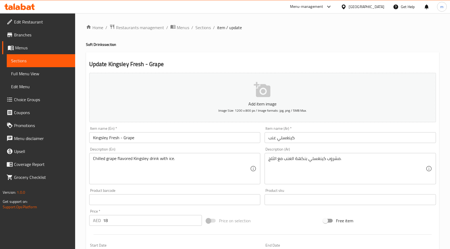
click at [320, 138] on input "كينغسلي عنب" at bounding box center [349, 137] width 171 height 11
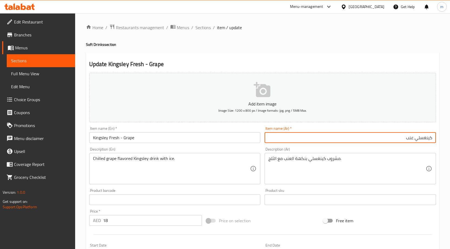
click at [416, 141] on input "كينغسلي عنب" at bounding box center [349, 137] width 171 height 11
type input "كينغسلي 'h.[ عنب"
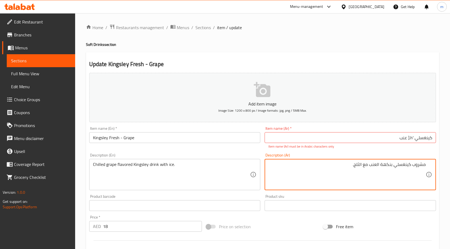
click at [404, 167] on textarea "مشروب كينغسلي بنكهة العنب مع الثلج." at bounding box center [346, 175] width 157 height 26
type textarea "مشروب كينجسلي بنكهة العنب مع الثلج."
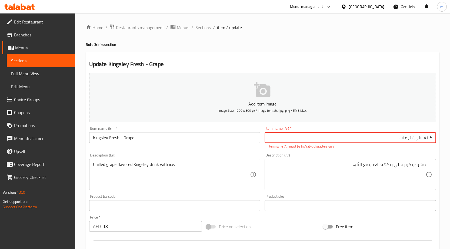
drag, startPoint x: 408, startPoint y: 139, endPoint x: 414, endPoint y: 143, distance: 7.7
click at [414, 143] on input "كينغسلي 'h.[ عنب" at bounding box center [349, 137] width 171 height 11
type input "كينغسلي طازج عنب"
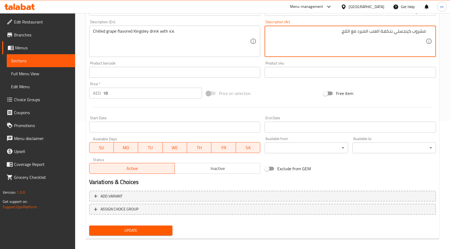
scroll to position [132, 0]
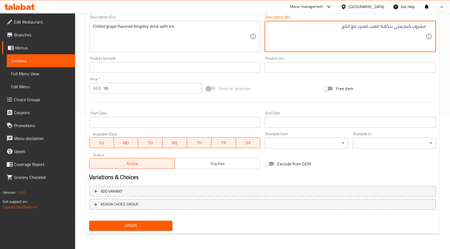
type textarea "مشروب كينجسلي بنكهة العنب المبرد مع الثلج."
click at [149, 222] on button "Update" at bounding box center [130, 226] width 83 height 10
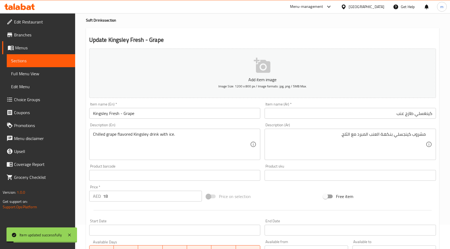
scroll to position [0, 0]
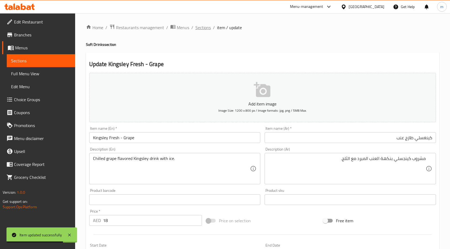
click at [198, 28] on span "Sections" at bounding box center [202, 27] width 15 height 6
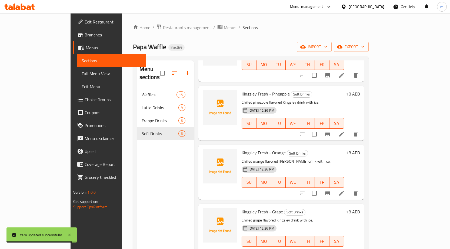
scroll to position [76, 0]
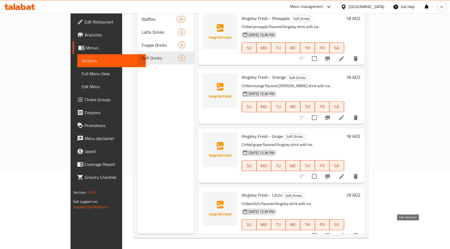
click at [349, 231] on li at bounding box center [341, 236] width 15 height 10
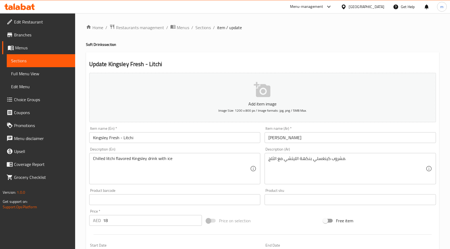
click at [333, 138] on input "[PERSON_NAME]" at bounding box center [349, 137] width 171 height 11
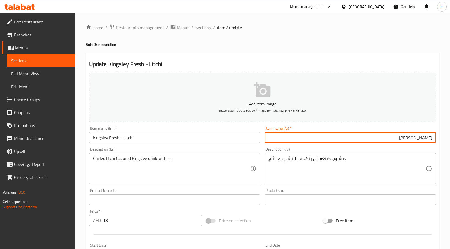
click at [416, 138] on input "[PERSON_NAME]" at bounding box center [349, 137] width 171 height 11
type input "كينغسلي طازج ليتشي"
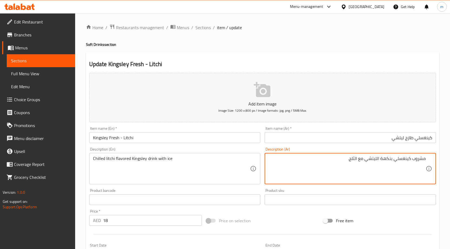
click at [402, 159] on textarea "مشروب كينغسلي بنكهة الليتشي مع الثلج." at bounding box center [346, 169] width 157 height 26
click at [366, 160] on textarea "مشروب كينجسلي بنكهة الليتشي مع الثلج." at bounding box center [346, 169] width 157 height 26
type textarea "مشروب كينجسلي بنكهة الليتشي المبرد مع الثلج."
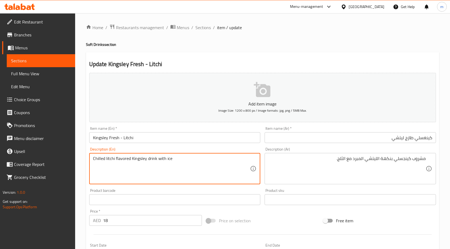
click at [110, 159] on textarea "Chilled litchi flavored Kingsley drink with ice" at bounding box center [171, 169] width 157 height 26
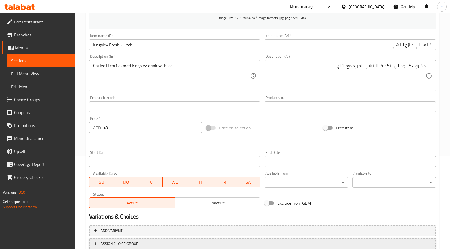
scroll to position [132, 0]
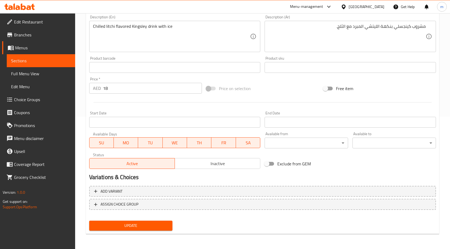
click at [145, 224] on span "Update" at bounding box center [130, 226] width 75 height 7
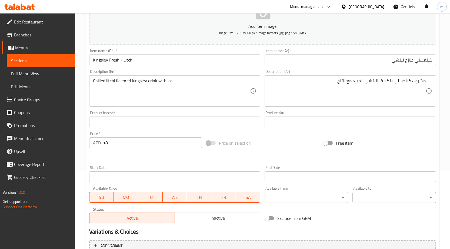
scroll to position [24, 0]
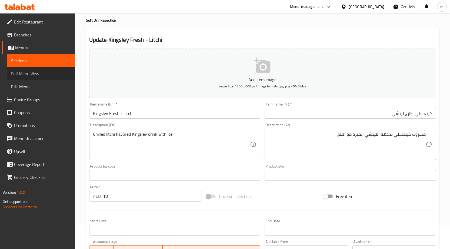
click at [26, 77] on span "Full Menu View" at bounding box center [41, 74] width 60 height 6
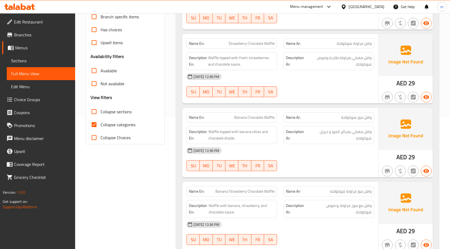
scroll to position [132, 0]
click at [113, 123] on span "Collapse categories" at bounding box center [117, 124] width 35 height 6
click at [100, 123] on input "Collapse categories" at bounding box center [94, 124] width 13 height 13
checkbox input "false"
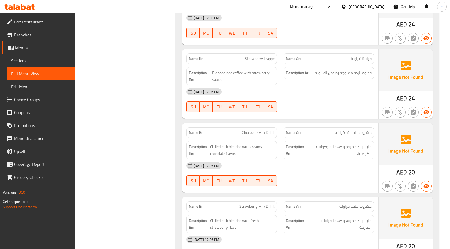
scroll to position [2080, 0]
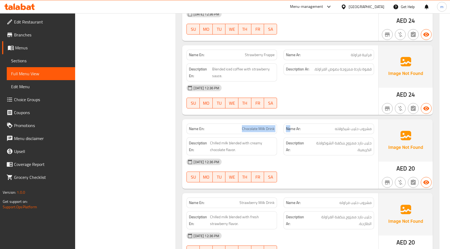
drag, startPoint x: 242, startPoint y: 127, endPoint x: 292, endPoint y: 132, distance: 49.9
click at [292, 132] on div "Name En: Chocolate Milk Drink Name Ar: مشروب حليب شيكولاته" at bounding box center [280, 128] width 194 height 17
click at [242, 127] on span "Chocolate Milk Drink" at bounding box center [258, 129] width 33 height 6
click at [247, 128] on span "Chocolate Milk Drink" at bounding box center [258, 129] width 33 height 6
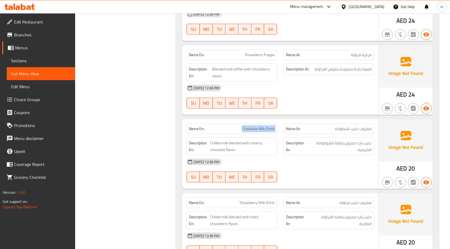
click at [247, 128] on span "Chocolate Milk Drink" at bounding box center [258, 129] width 33 height 6
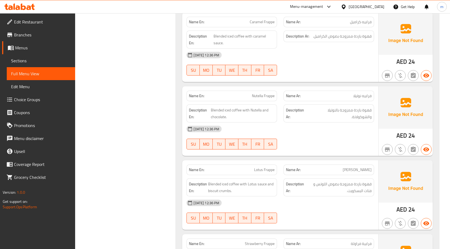
scroll to position [1756, 0]
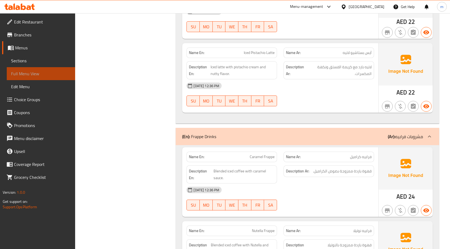
click at [45, 75] on span "Full Menu View" at bounding box center [41, 74] width 60 height 6
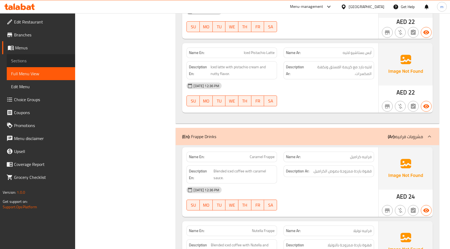
click at [44, 63] on span "Sections" at bounding box center [41, 61] width 60 height 6
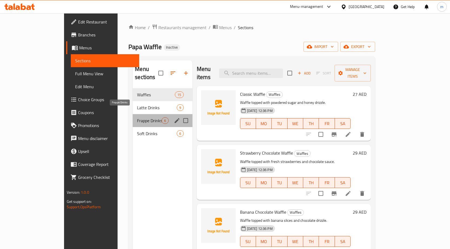
click at [137, 118] on span "Frappe Drinks" at bounding box center [149, 121] width 25 height 6
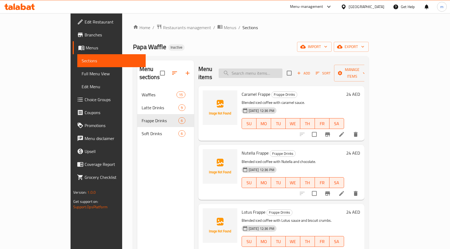
click at [266, 69] on input "search" at bounding box center [251, 73] width 64 height 9
paste input "Chocolate Milk Drink"
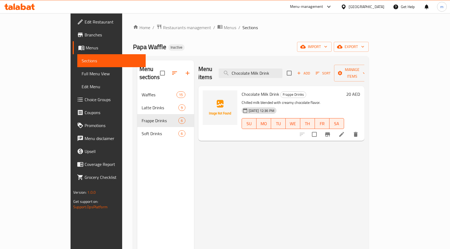
type input "Chocolate Milk Drink"
click at [344, 132] on icon at bounding box center [341, 134] width 5 height 5
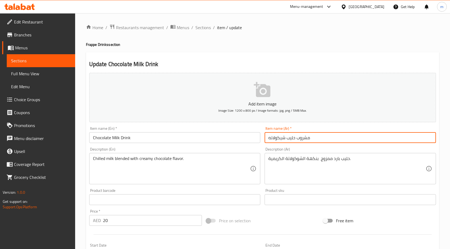
click at [280, 138] on input "مشروب حليب شيكولاته" at bounding box center [349, 137] width 171 height 11
type input "مشروب حليب شيكولاته"
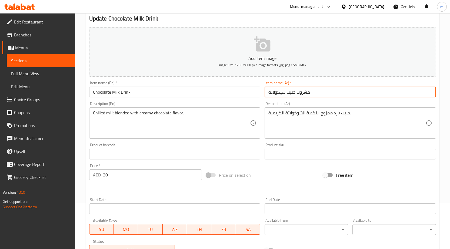
scroll to position [24, 0]
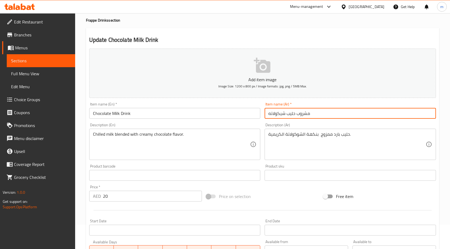
click at [31, 71] on span "Full Menu View" at bounding box center [41, 74] width 60 height 6
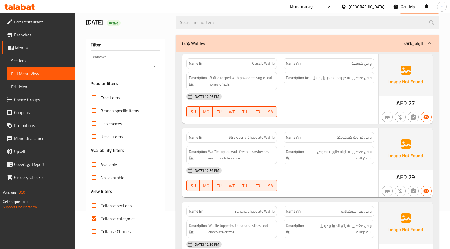
scroll to position [51, 0]
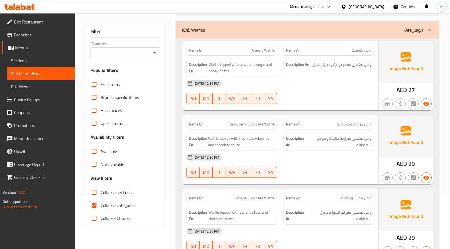
click at [132, 205] on span "Collapse categories" at bounding box center [117, 205] width 35 height 6
click at [100, 205] on input "Collapse categories" at bounding box center [94, 205] width 13 height 13
checkbox input "false"
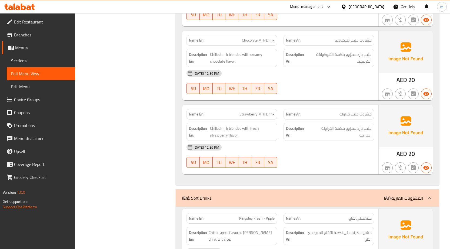
scroll to position [2185, 0]
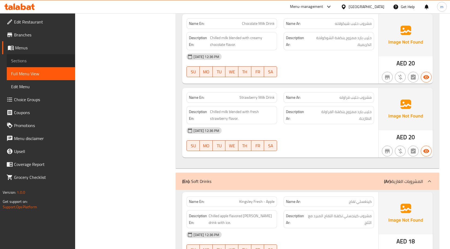
click at [32, 64] on span "Sections" at bounding box center [41, 61] width 60 height 6
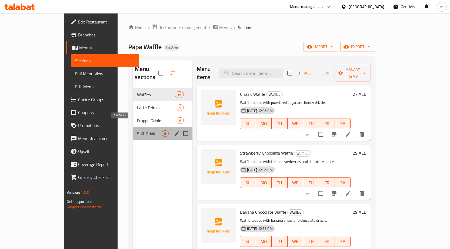
click at [137, 130] on span "Soft Drinks" at bounding box center [149, 133] width 25 height 6
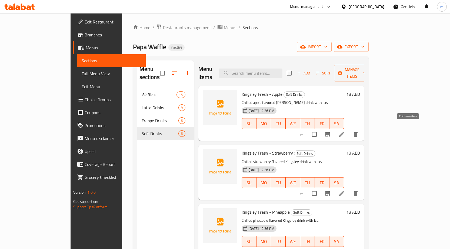
click at [344, 132] on icon at bounding box center [341, 134] width 5 height 5
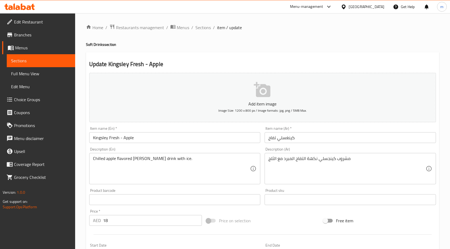
click at [330, 142] on input "كينغسلي تفاح" at bounding box center [349, 137] width 171 height 11
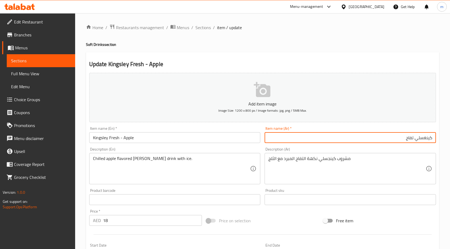
click at [416, 139] on input "كينغسلي تفاح" at bounding box center [349, 137] width 171 height 11
click at [408, 139] on input "[PERSON_NAME]- تفاح" at bounding box center [349, 137] width 171 height 11
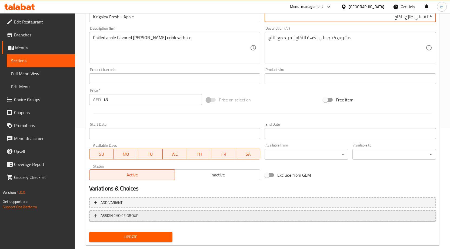
scroll to position [132, 0]
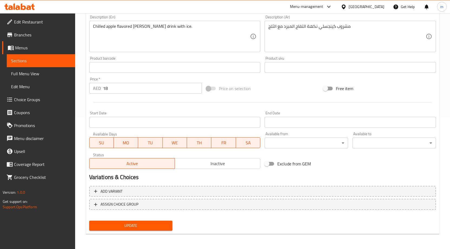
type input "كينغسلي طازج- تفاح"
click at [150, 226] on span "Update" at bounding box center [130, 226] width 75 height 7
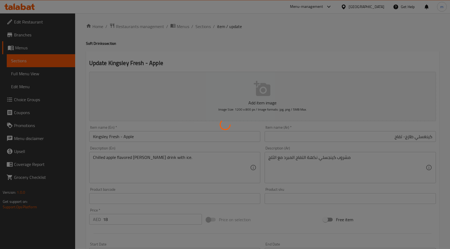
scroll to position [0, 0]
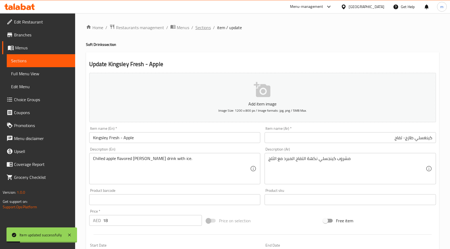
click at [202, 28] on span "Sections" at bounding box center [202, 27] width 15 height 6
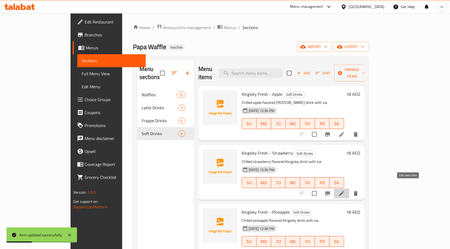
click at [344, 191] on icon at bounding box center [341, 193] width 5 height 5
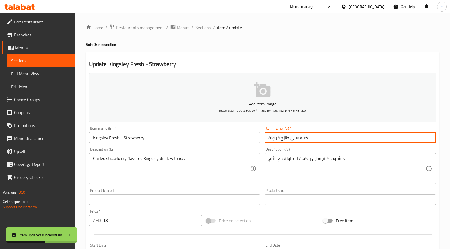
click at [330, 139] on input "كينغسلي طازج فراولة" at bounding box center [349, 137] width 171 height 11
click at [407, 139] on input "كينغسلي طازج فراولة" at bounding box center [349, 137] width 171 height 11
click at [405, 139] on input "كينغسلي طازج فراولة" at bounding box center [349, 137] width 171 height 11
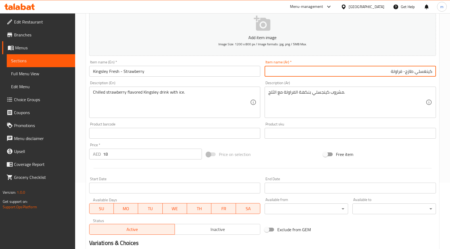
scroll to position [108, 0]
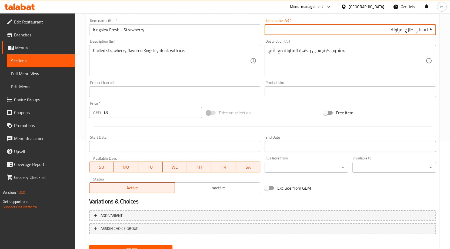
type input "كينغسلي طازج- فراولة"
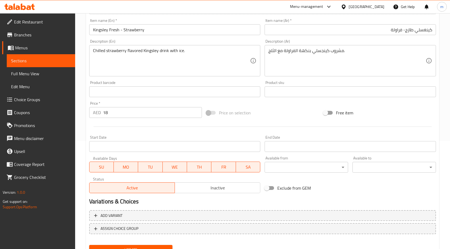
click at [134, 246] on button "Update" at bounding box center [130, 250] width 83 height 10
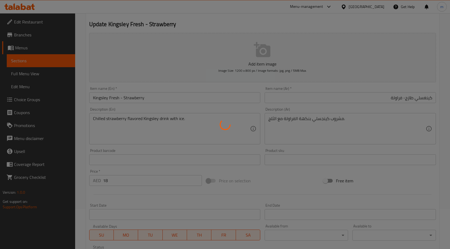
scroll to position [0, 0]
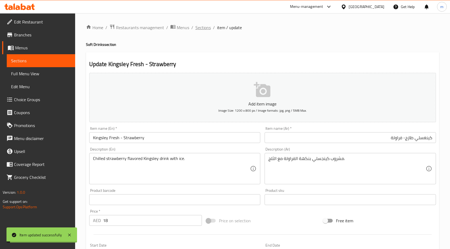
click at [204, 27] on span "Sections" at bounding box center [202, 27] width 15 height 6
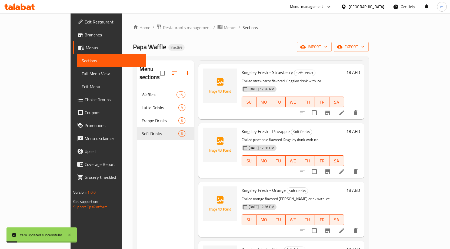
scroll to position [81, 0]
click at [345, 168] on icon at bounding box center [341, 171] width 6 height 6
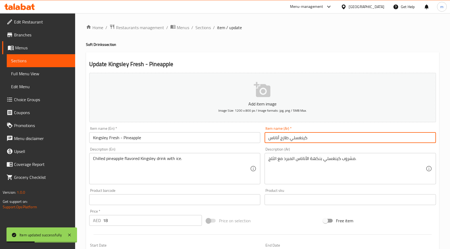
click at [325, 142] on input "كينغسلي طازج أناناس" at bounding box center [349, 137] width 171 height 11
click at [406, 141] on input "كينغسلي طازج أناناس" at bounding box center [349, 137] width 171 height 11
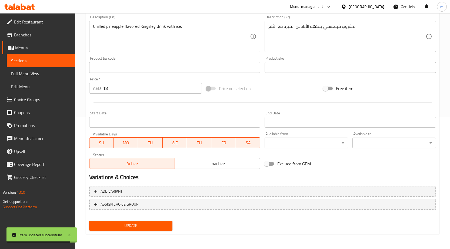
type input "كينغسلي طازج- أناناس"
click at [154, 225] on span "Update" at bounding box center [130, 226] width 75 height 7
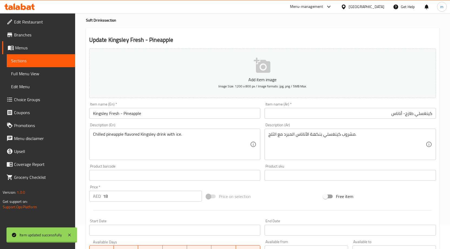
scroll to position [0, 0]
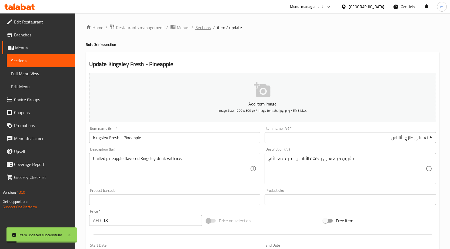
click at [204, 29] on span "Sections" at bounding box center [202, 27] width 15 height 6
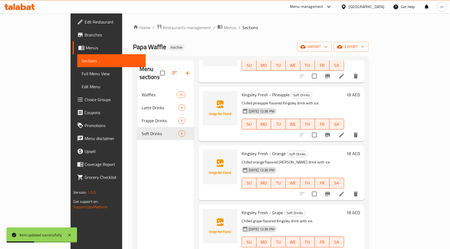
scroll to position [118, 0]
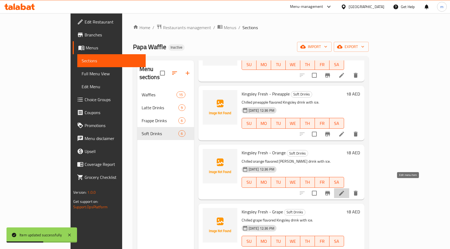
click at [345, 190] on icon at bounding box center [341, 193] width 6 height 6
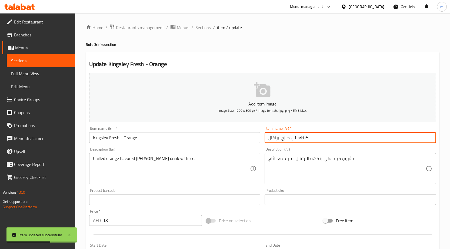
click at [328, 138] on input "كينغسلي طازج برتقال" at bounding box center [349, 137] width 171 height 11
click at [405, 139] on input "كينغسلي طازج برتقال" at bounding box center [349, 137] width 171 height 11
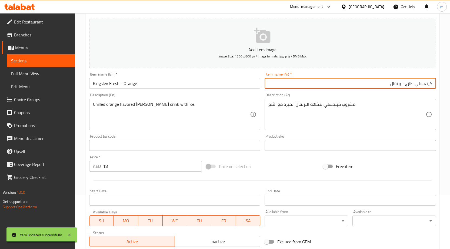
scroll to position [132, 0]
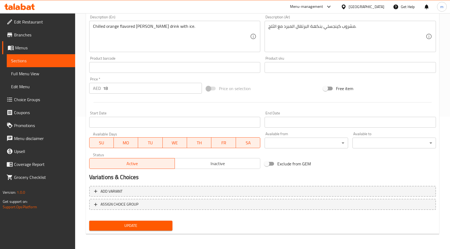
type input "كينغسلي طازج- برتقال"
click at [161, 227] on span "Update" at bounding box center [130, 226] width 75 height 7
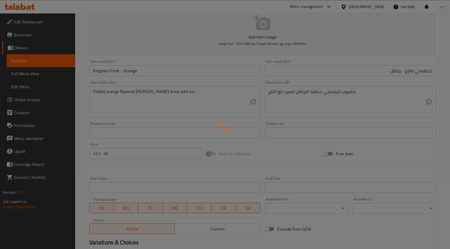
scroll to position [0, 0]
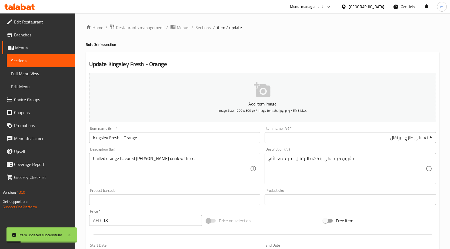
click at [200, 27] on span "Sections" at bounding box center [202, 27] width 15 height 6
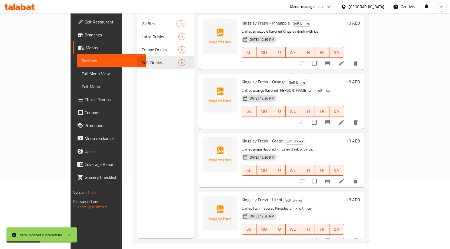
scroll to position [76, 0]
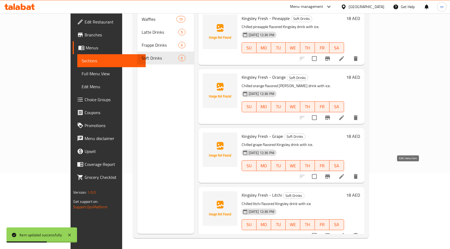
click at [344, 174] on icon at bounding box center [341, 176] width 5 height 5
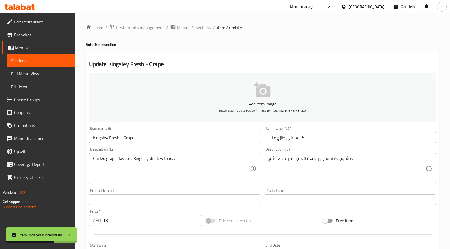
click at [352, 134] on input "كينغسلي طازج عنب" at bounding box center [349, 137] width 171 height 11
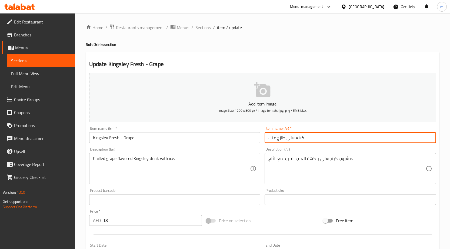
click at [277, 140] on input "كينغسلي طازج عنب" at bounding box center [349, 137] width 171 height 11
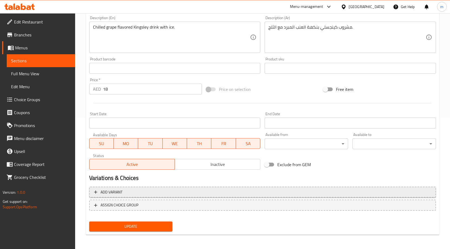
scroll to position [132, 0]
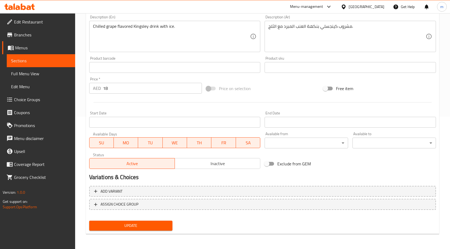
type input "كينغسلي طازج- عنب"
click at [162, 223] on span "Update" at bounding box center [130, 226] width 75 height 7
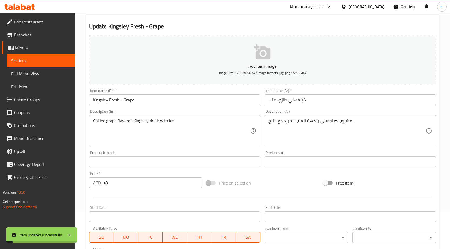
scroll to position [0, 0]
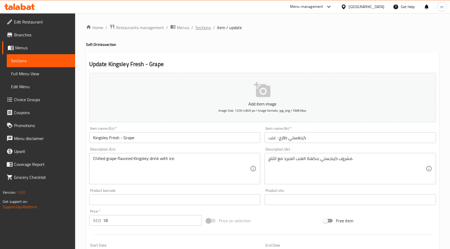
click at [206, 26] on span "Sections" at bounding box center [202, 27] width 15 height 6
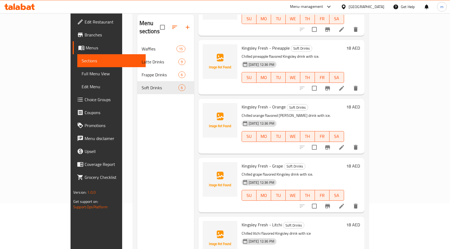
scroll to position [76, 0]
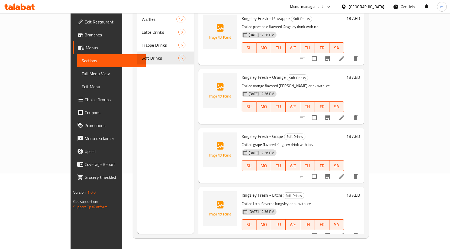
click at [345, 233] on icon at bounding box center [341, 236] width 6 height 6
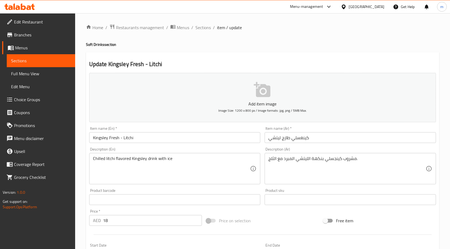
click at [282, 139] on input "كينغسلي طازج ليتشي" at bounding box center [349, 137] width 171 height 11
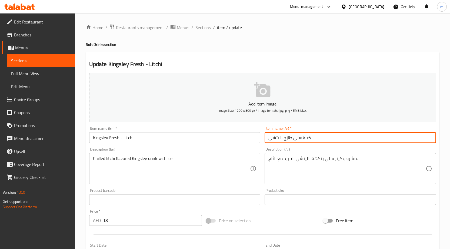
type input "كينغسلي طازج- ليتشي"
click at [33, 72] on span "Full Menu View" at bounding box center [41, 74] width 60 height 6
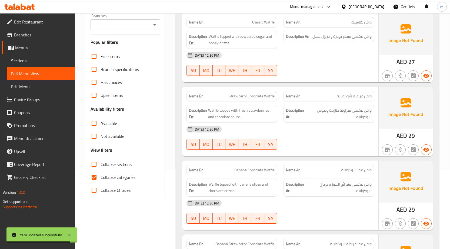
scroll to position [54, 0]
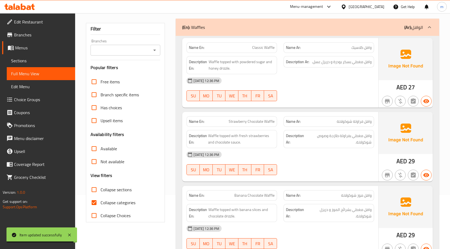
click at [104, 203] on span "Collapse categories" at bounding box center [117, 203] width 35 height 6
click at [100, 203] on input "Collapse categories" at bounding box center [94, 202] width 13 height 13
checkbox input "false"
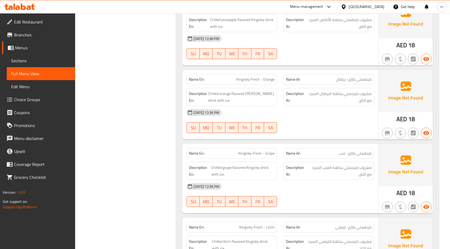
scroll to position [2539, 0]
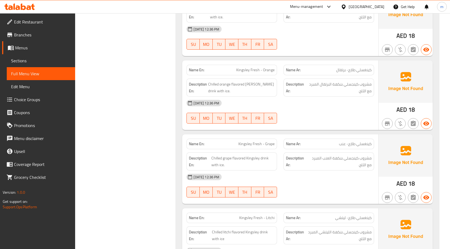
click at [271, 143] on span "Kingsley Fresh - Grape" at bounding box center [256, 144] width 36 height 6
copy span "Grape"
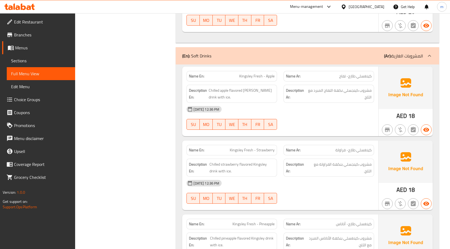
scroll to position [2323, 0]
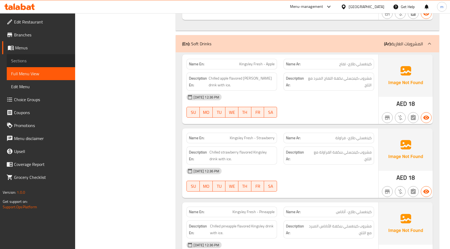
click at [29, 62] on span "Sections" at bounding box center [41, 61] width 60 height 6
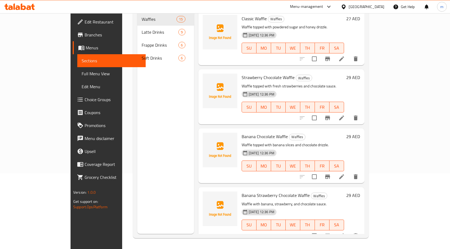
scroll to position [76, 0]
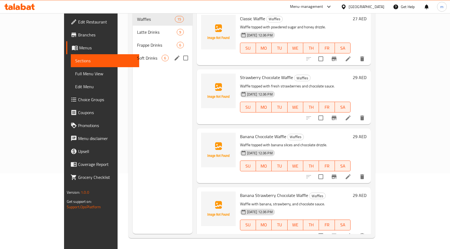
click at [133, 53] on div "Soft Drinks 6" at bounding box center [162, 58] width 59 height 13
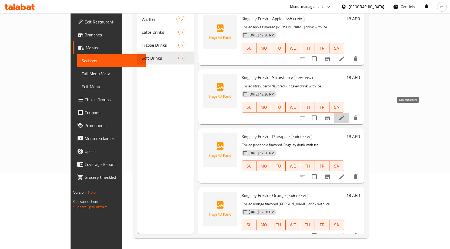
click at [345, 115] on icon at bounding box center [341, 118] width 6 height 6
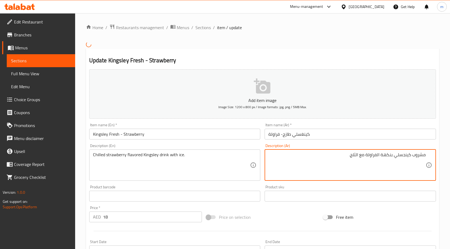
click at [367, 154] on textarea "مشروب كينجسلي بنكهة الفراولة مع الثلج." at bounding box center [346, 165] width 157 height 26
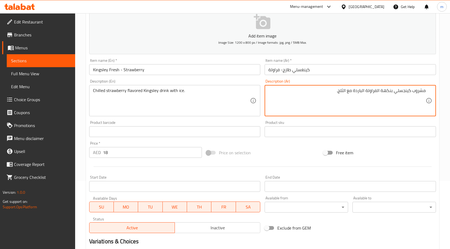
scroll to position [51, 0]
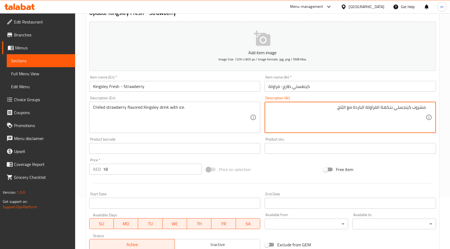
drag, startPoint x: 354, startPoint y: 109, endPoint x: 362, endPoint y: 111, distance: 8.2
click at [362, 111] on textarea "مشروب كينجسلي بنكهة الفراولة الباردة مع الثلج." at bounding box center [346, 118] width 157 height 26
type textarea "مشروب كينجسلي بنكهة الفراولة المبردة مع الثلج."
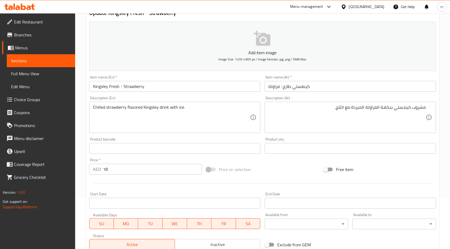
click at [151, 185] on div at bounding box center [262, 183] width 351 height 13
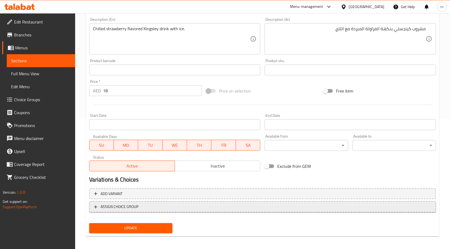
scroll to position [132, 0]
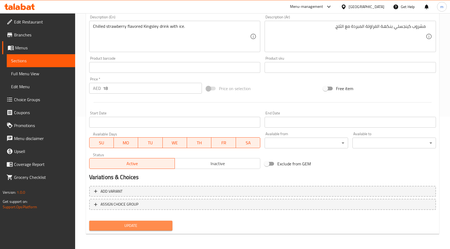
click at [133, 224] on span "Update" at bounding box center [130, 226] width 75 height 7
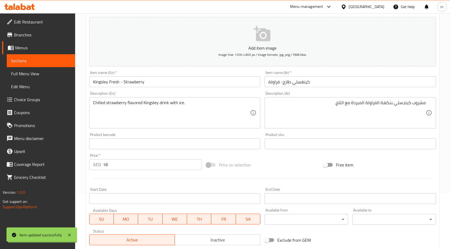
scroll to position [24, 0]
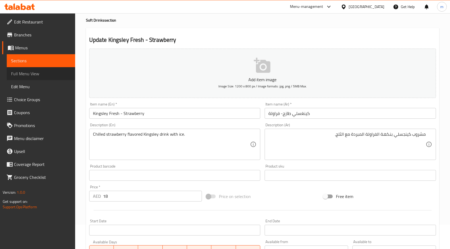
click at [22, 73] on span "Full Menu View" at bounding box center [41, 74] width 60 height 6
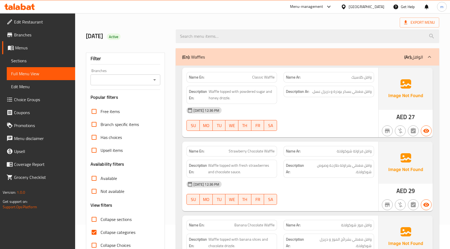
click at [122, 229] on span "Collapse categories" at bounding box center [117, 232] width 35 height 6
click at [100, 229] on input "Collapse categories" at bounding box center [94, 232] width 13 height 13
checkbox input "false"
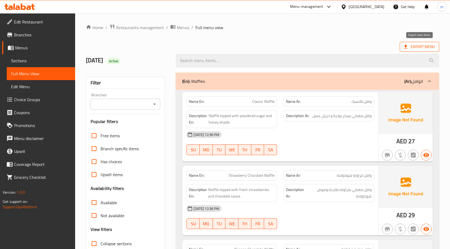
click at [419, 45] on span "Export Menu" at bounding box center [419, 46] width 31 height 7
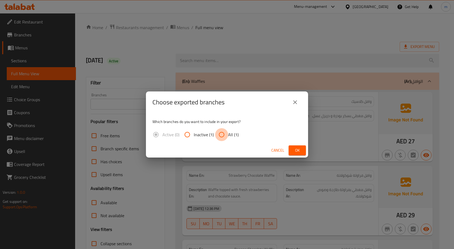
click at [222, 135] on input "All (1)" at bounding box center [221, 134] width 13 height 13
radio input "true"
click at [298, 147] on span "Ok" at bounding box center [297, 150] width 9 height 7
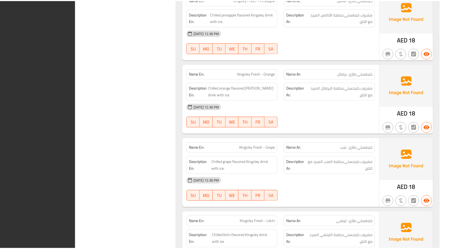
scroll to position [2590, 0]
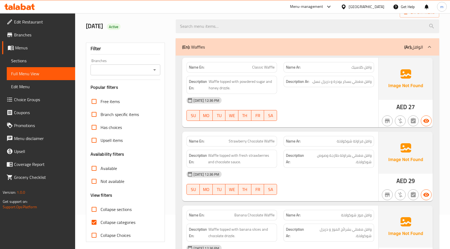
scroll to position [54, 0]
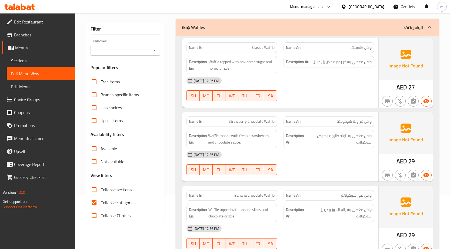
drag, startPoint x: 127, startPoint y: 203, endPoint x: 167, endPoint y: 184, distance: 43.6
click at [127, 203] on span "Collapse categories" at bounding box center [117, 203] width 35 height 6
click at [100, 203] on input "Collapse categories" at bounding box center [94, 202] width 13 height 13
checkbox input "false"
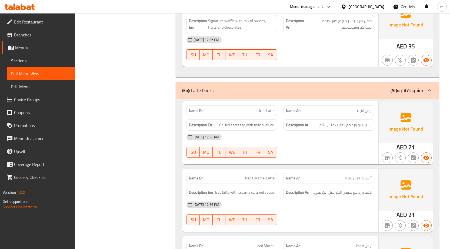
scroll to position [1131, 0]
click at [30, 37] on span "Branches" at bounding box center [42, 35] width 57 height 6
